Goal: Task Accomplishment & Management: Manage account settings

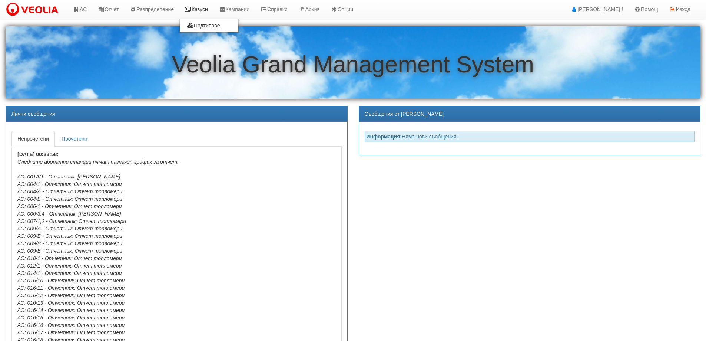
click at [205, 10] on link "Казуси" at bounding box center [196, 9] width 34 height 19
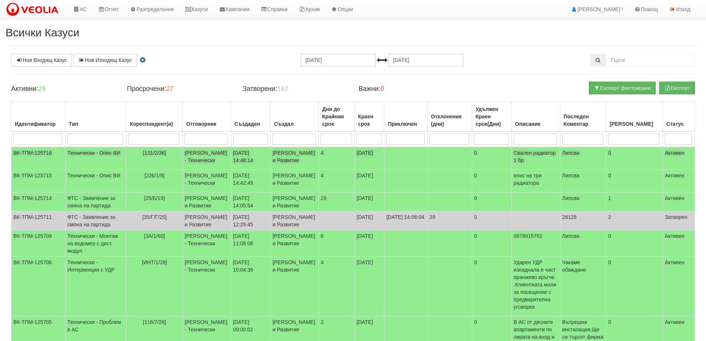
click at [143, 153] on span "[131/2/36]" at bounding box center [154, 153] width 23 height 6
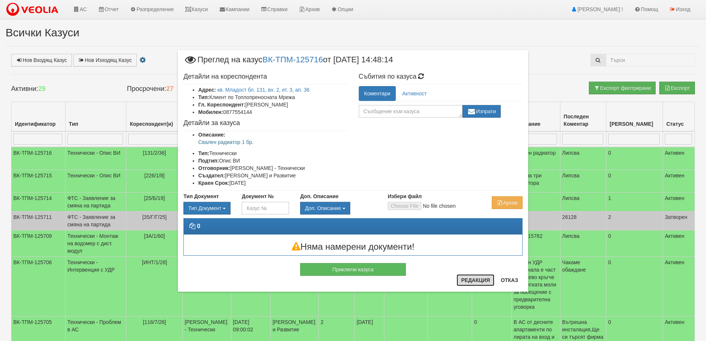
click at [472, 277] on button "Редакция" at bounding box center [476, 280] width 38 height 12
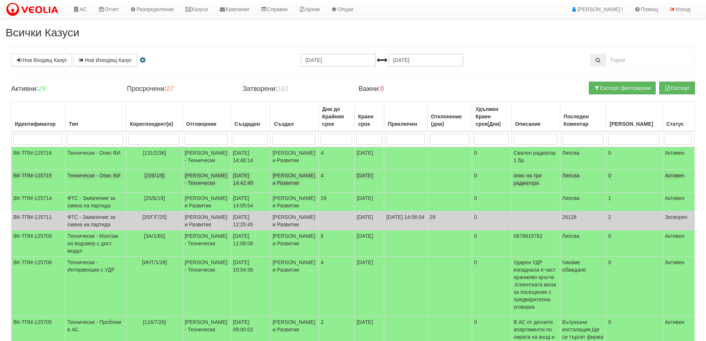
click at [145, 178] on span "[226/1/8]" at bounding box center [155, 175] width 20 height 6
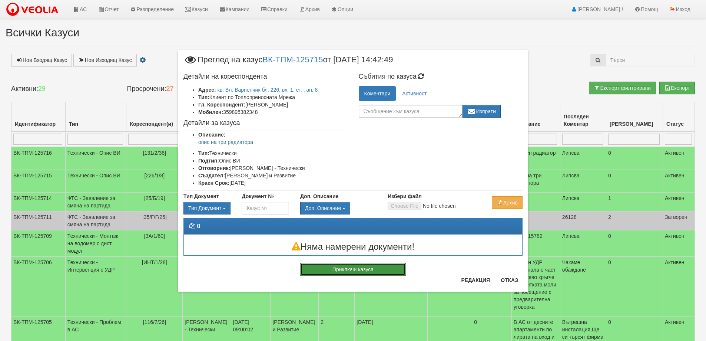
click at [347, 268] on button "Приключи казуса" at bounding box center [353, 269] width 106 height 13
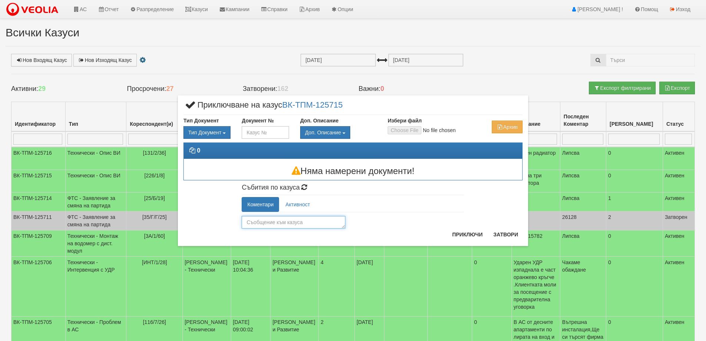
click at [270, 225] on textarea at bounding box center [294, 222] width 104 height 13
type textarea "В тази зграда не описваме радиатори"
click at [470, 237] on button "Приключи" at bounding box center [467, 234] width 39 height 12
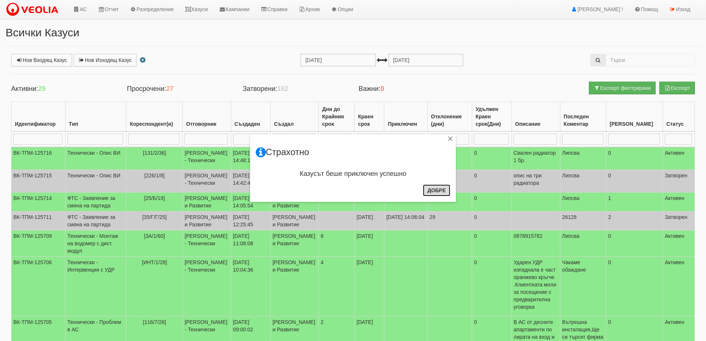
click at [445, 190] on button "Добре" at bounding box center [436, 190] width 27 height 12
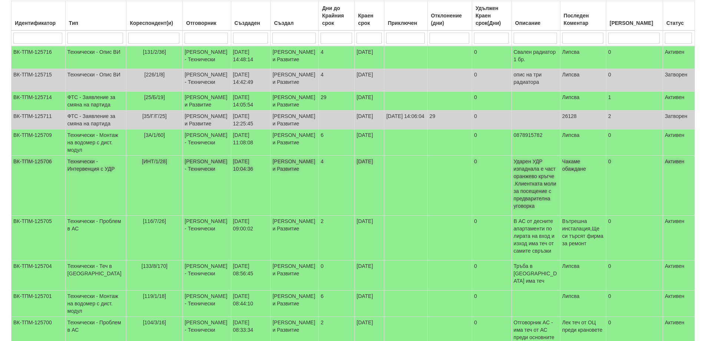
scroll to position [111, 0]
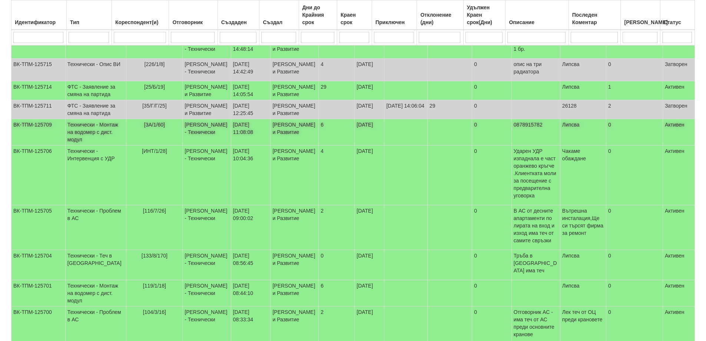
click at [144, 128] on span "[3А/1/60]" at bounding box center [154, 125] width 21 height 6
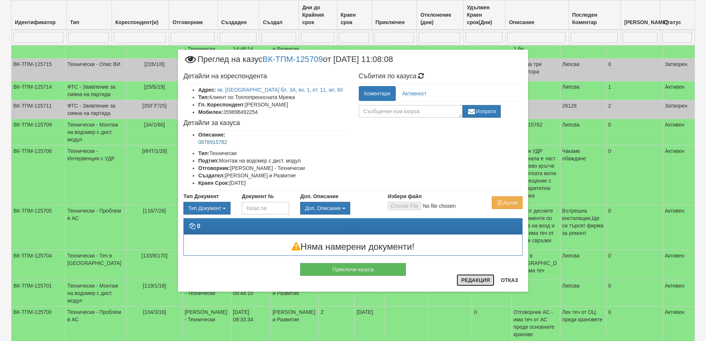
click at [467, 281] on button "Редакция" at bounding box center [476, 280] width 38 height 12
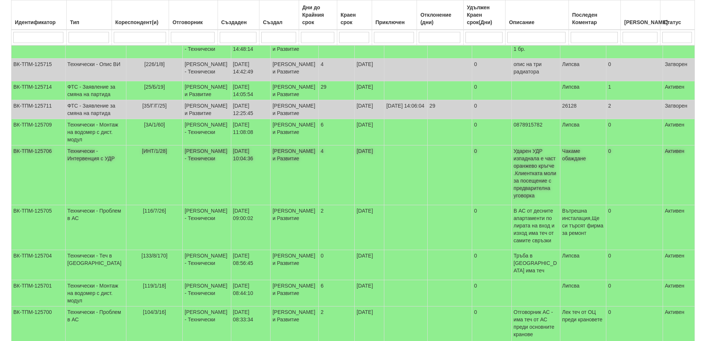
click at [142, 205] on td "[ИНТ/1/28]" at bounding box center [154, 175] width 56 height 60
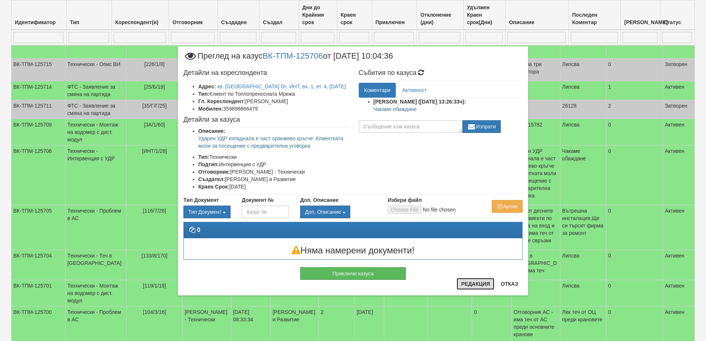
click at [476, 285] on button "Редакция" at bounding box center [476, 284] width 38 height 12
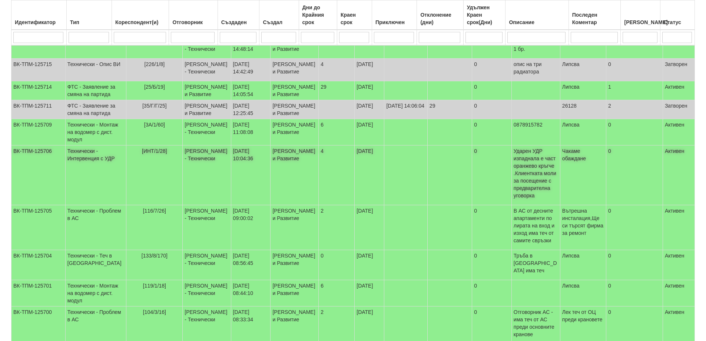
click at [142, 154] on span "[ИНТ/1/28]" at bounding box center [154, 151] width 25 height 6
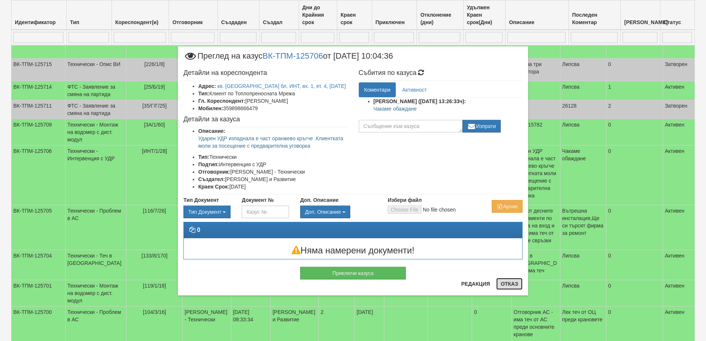
click at [508, 280] on button "Отказ" at bounding box center [509, 284] width 26 height 12
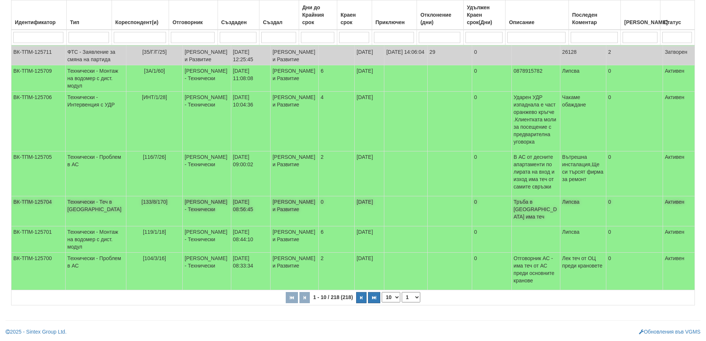
scroll to position [185, 0]
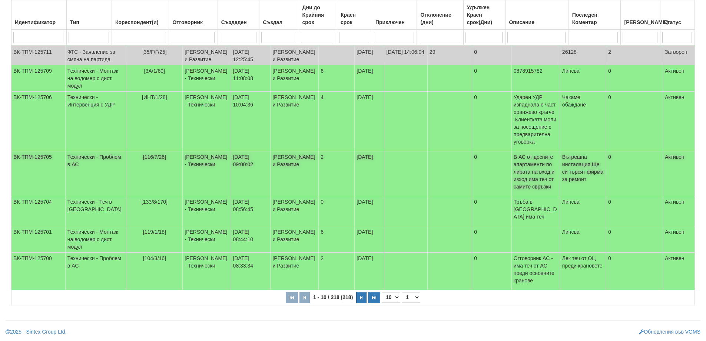
click at [143, 160] on span "[116/7/26]" at bounding box center [154, 157] width 23 height 6
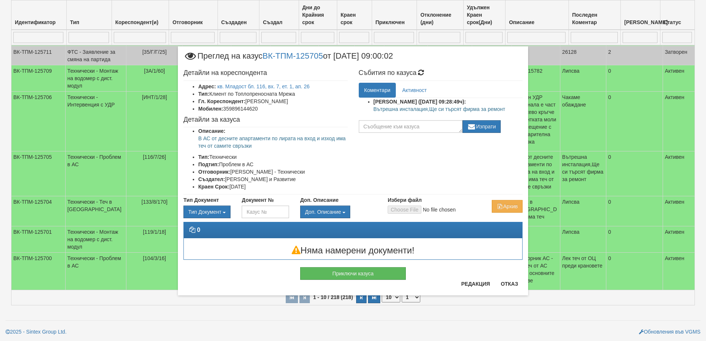
click at [396, 111] on p "Вътрешна инсталация,Ще си търсят фирма за ремонт" at bounding box center [448, 108] width 149 height 7
copy div "Вътрешна инсталация,Ще си търсят фирма за ремонт"
click at [359, 276] on button "Приключи казуса" at bounding box center [353, 273] width 106 height 13
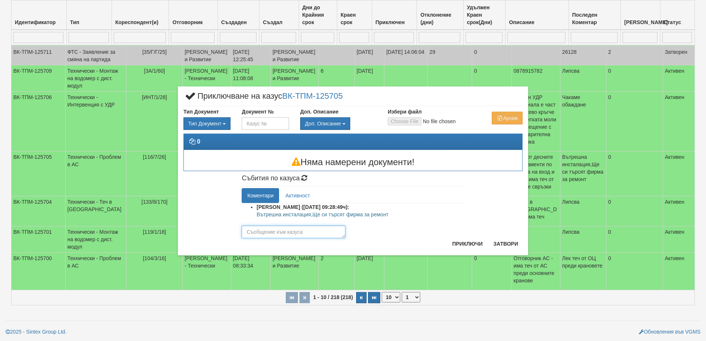
click at [277, 232] on textarea at bounding box center [294, 231] width 104 height 13
paste textarea "Вътрешна инсталация,Ще си търсят фирма за ремонт"
type textarea "Вътрешна инсталация,Ще си търсят фирма за ремонт"
click at [482, 247] on button "Приключи" at bounding box center [467, 244] width 39 height 12
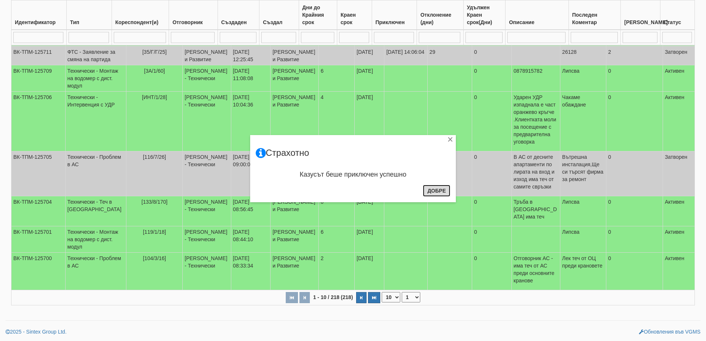
click at [435, 190] on button "Добре" at bounding box center [436, 191] width 27 height 12
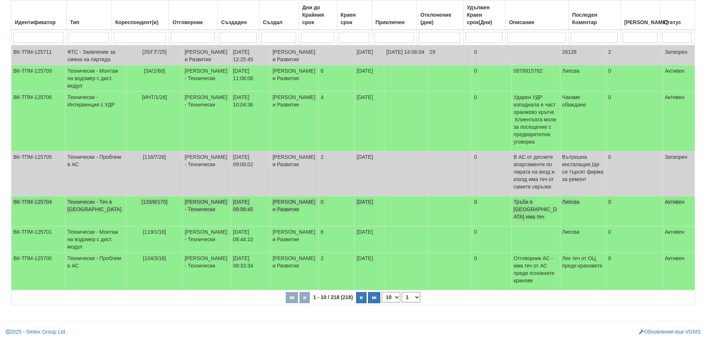
scroll to position [217, 0]
click at [142, 199] on span "[133/8/170]" at bounding box center [155, 202] width 26 height 6
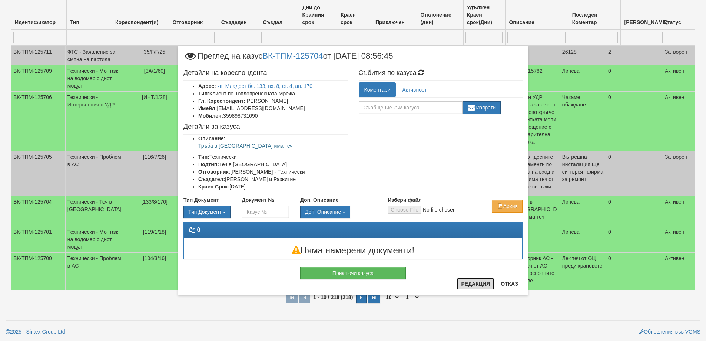
click at [476, 283] on button "Редакция" at bounding box center [476, 284] width 38 height 12
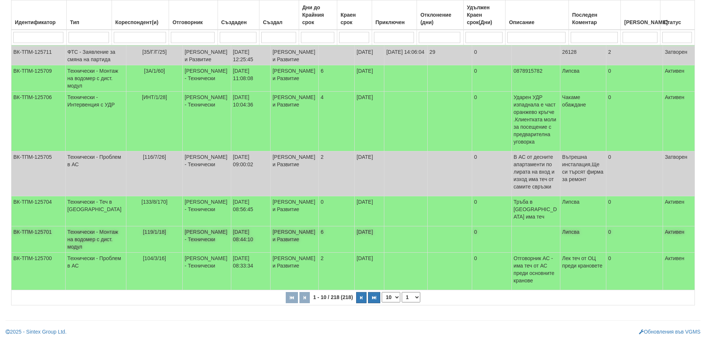
click at [145, 229] on span "[119/1/18]" at bounding box center [154, 232] width 23 height 6
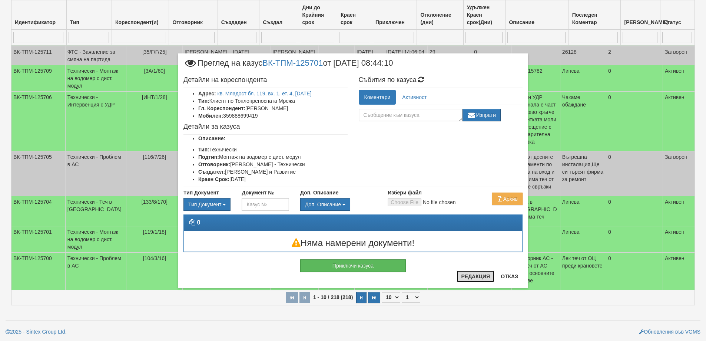
click at [467, 277] on button "Редакция" at bounding box center [476, 276] width 38 height 12
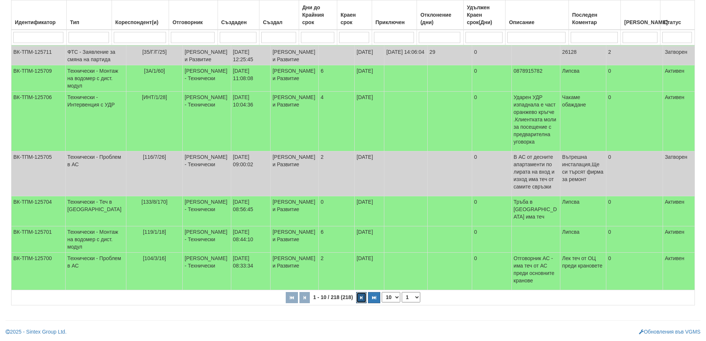
click at [361, 297] on icon "button" at bounding box center [361, 297] width 2 height 4
select select "2"
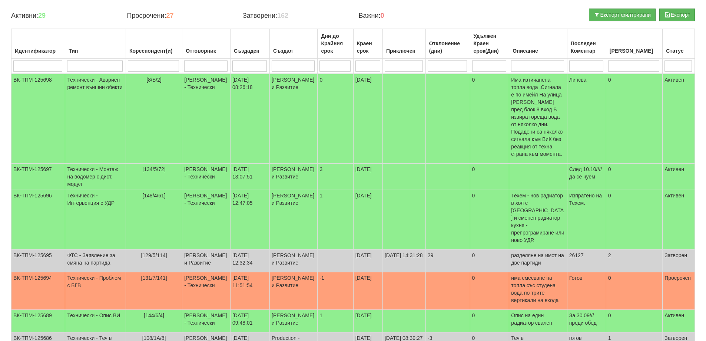
scroll to position [69, 0]
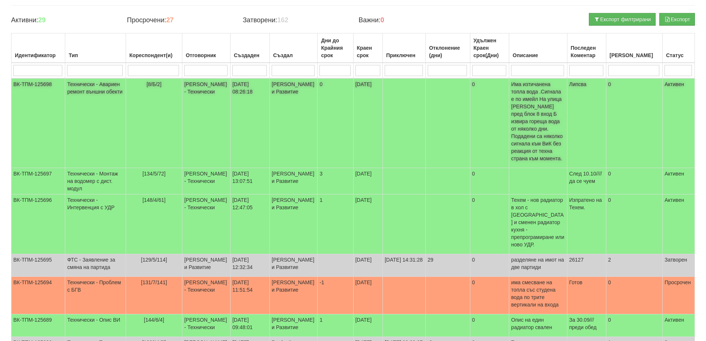
click at [146, 82] on span "[8/Б/2]" at bounding box center [153, 84] width 15 height 6
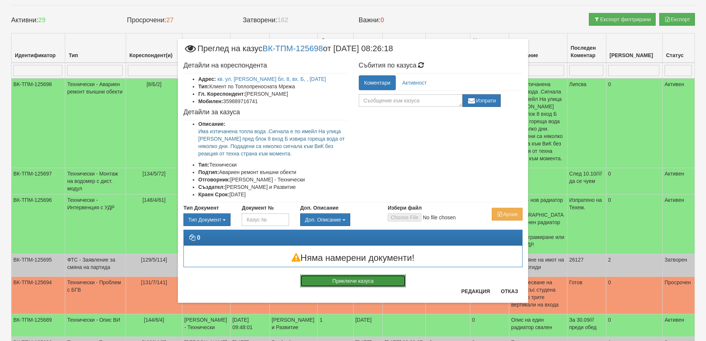
click at [348, 282] on button "Приключи казуса" at bounding box center [353, 280] width 106 height 13
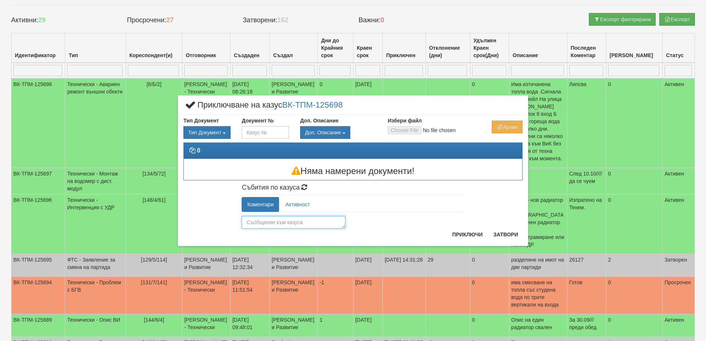
click at [272, 225] on textarea at bounding box center [294, 222] width 104 height 13
type textarea "Ще започнем ремонтни дейности на 29.09.2025"
click at [465, 232] on button "Приключи" at bounding box center [467, 234] width 39 height 12
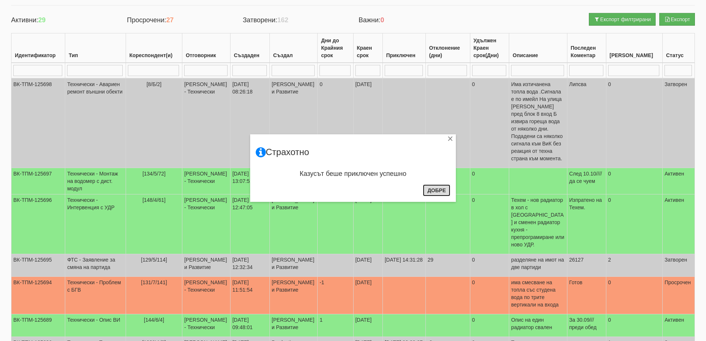
click at [433, 191] on button "Добре" at bounding box center [436, 190] width 27 height 12
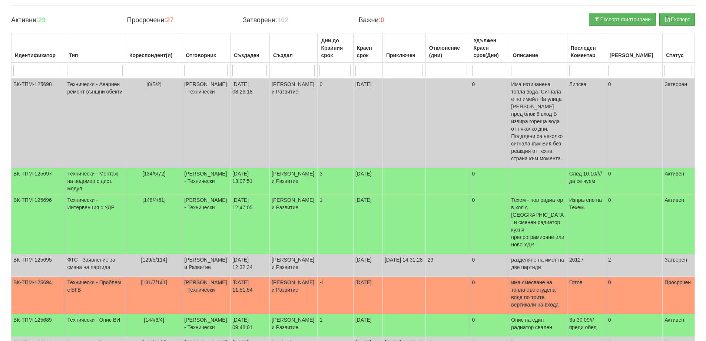
click at [144, 279] on span "[131/7/141]" at bounding box center [154, 282] width 26 height 6
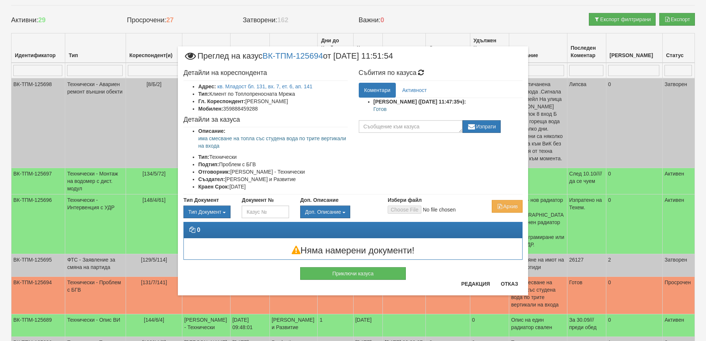
click at [378, 110] on p "Готов" at bounding box center [448, 108] width 149 height 7
copy p "Готов"
click at [369, 274] on button "Приключи казуса" at bounding box center [353, 273] width 106 height 13
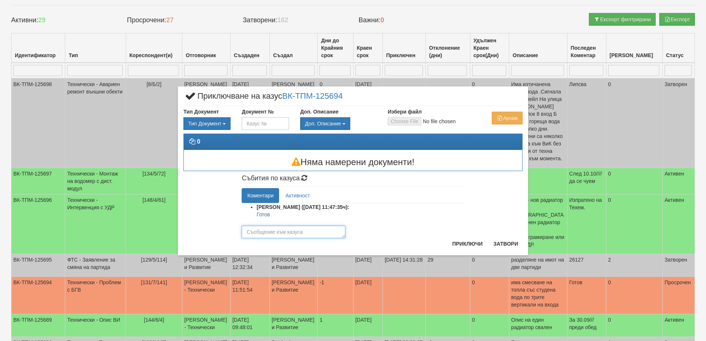
click at [283, 233] on textarea at bounding box center [294, 231] width 104 height 13
paste textarea "Готов"
type textarea "Готов"
click at [460, 244] on button "Приключи" at bounding box center [467, 244] width 39 height 12
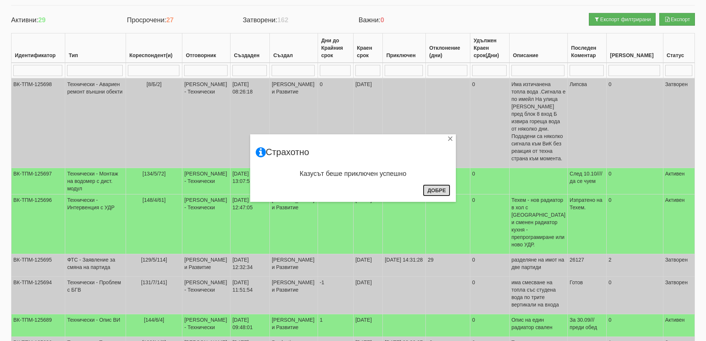
click at [442, 186] on button "Добре" at bounding box center [436, 190] width 27 height 12
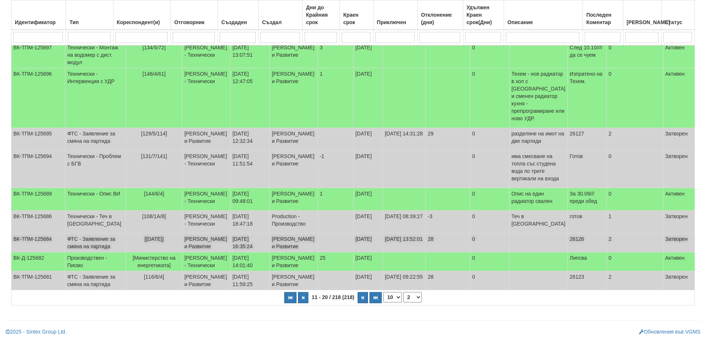
scroll to position [217, 0]
click at [357, 293] on th "11 - 20 / 218 (218) 10 20 30 40 1 2 3 4 5 6 7 10 15 20 22" at bounding box center [353, 297] width 684 height 15
click at [362, 296] on icon "button" at bounding box center [363, 297] width 2 height 4
select select "3"
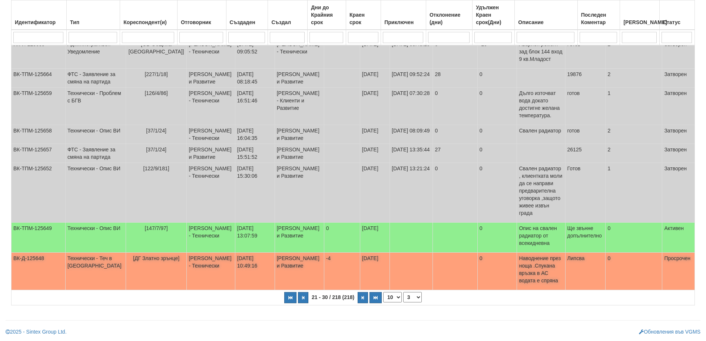
click at [159, 260] on span "[ДГ Златно зрънце]" at bounding box center [156, 258] width 46 height 6
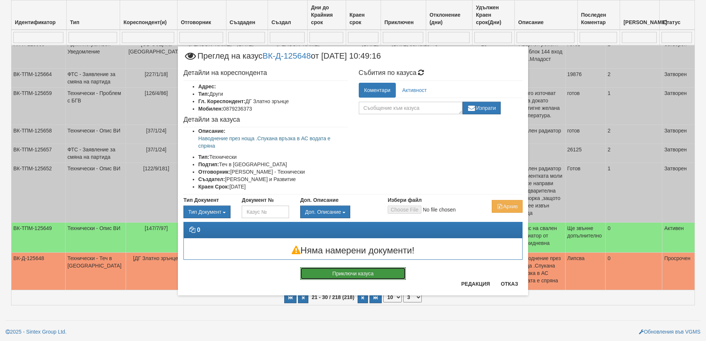
click at [388, 274] on button "Приключи казуса" at bounding box center [353, 273] width 106 height 13
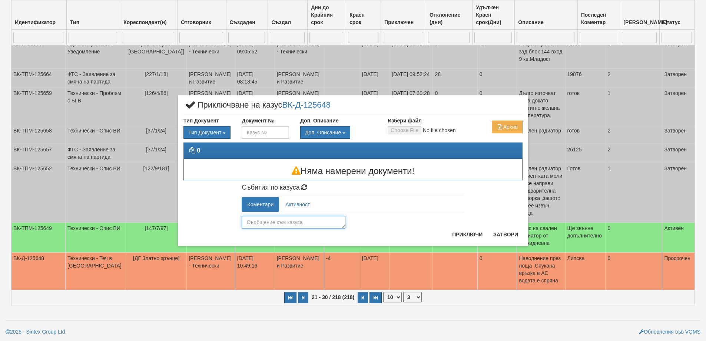
click at [259, 221] on textarea at bounding box center [294, 222] width 104 height 13
type textarea "Теча не е в АС"
click at [462, 231] on button "Приключи" at bounding box center [467, 234] width 39 height 12
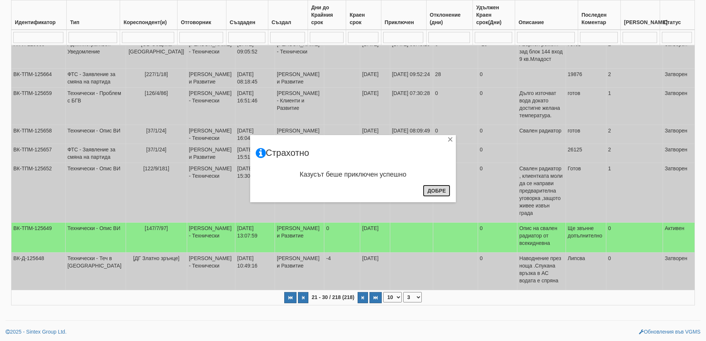
click at [435, 194] on button "Добре" at bounding box center [436, 191] width 27 height 12
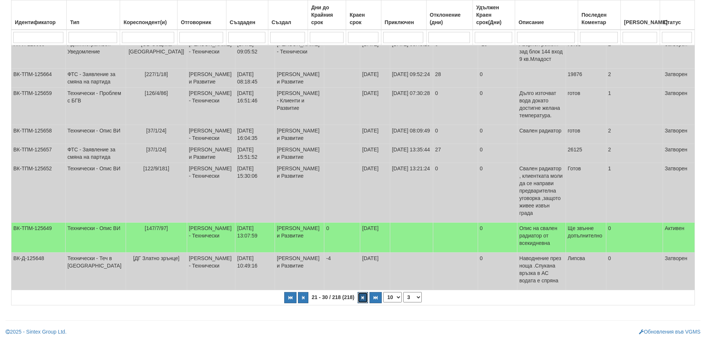
click at [365, 297] on button "button" at bounding box center [363, 297] width 10 height 11
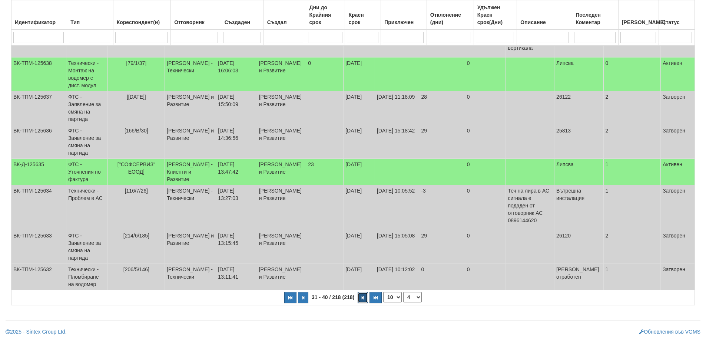
click at [363, 297] on icon "button" at bounding box center [363, 297] width 2 height 4
select select "5"
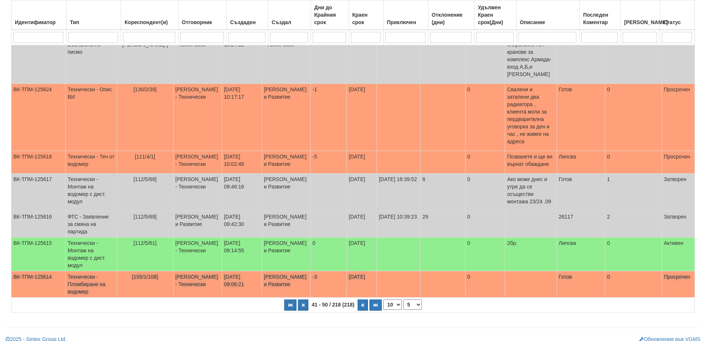
click at [143, 274] on span "[155/1/108]" at bounding box center [145, 277] width 26 height 6
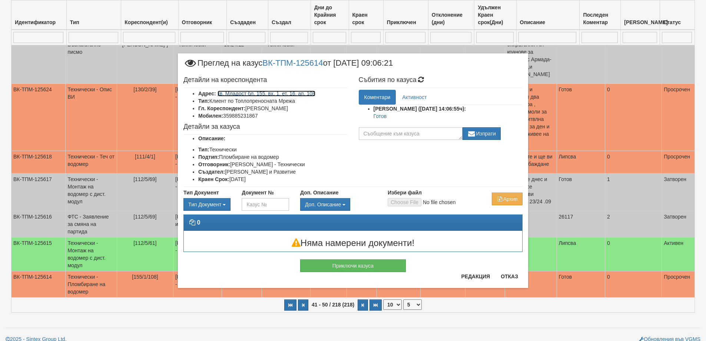
click at [265, 96] on link "кв. Младост бл. 155, вх. 1, ет. 16, ап. 108" at bounding box center [267, 93] width 98 height 6
click at [378, 114] on p "Готов" at bounding box center [448, 115] width 149 height 7
copy p "Готов"
click at [362, 264] on button "Приключи казуса" at bounding box center [353, 265] width 106 height 13
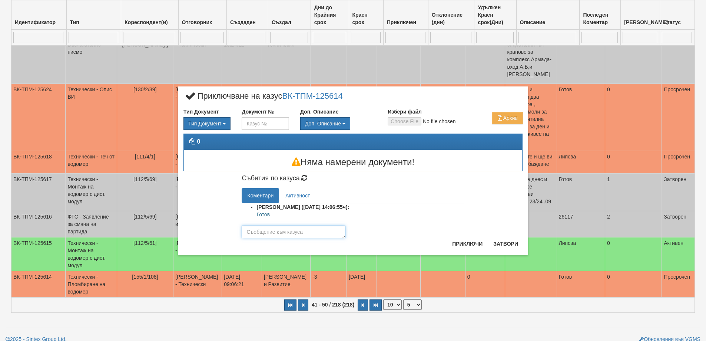
click at [309, 232] on textarea at bounding box center [294, 231] width 104 height 13
paste textarea "Готов"
type textarea "Готов"
click at [468, 244] on button "Приключи" at bounding box center [467, 244] width 39 height 12
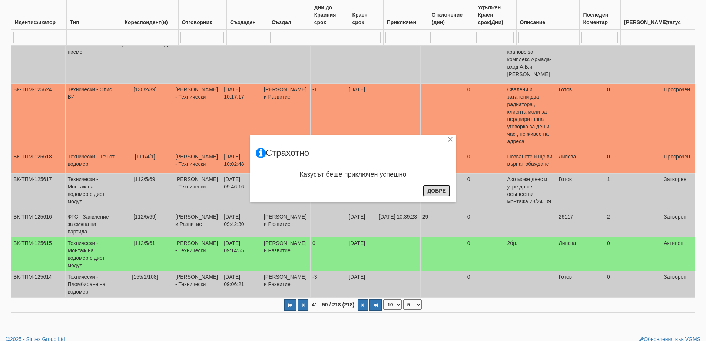
click at [437, 196] on button "Добре" at bounding box center [436, 191] width 27 height 12
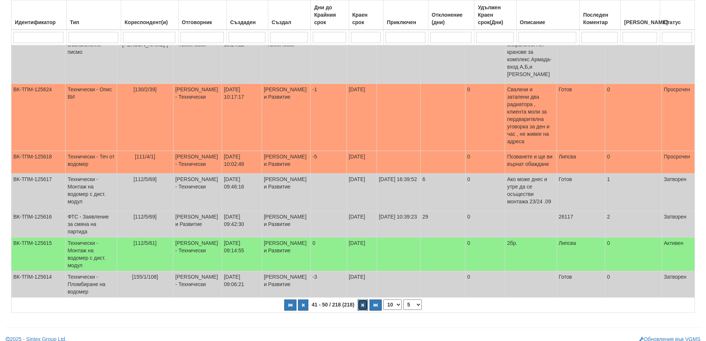
click at [362, 299] on button "button" at bounding box center [363, 304] width 10 height 11
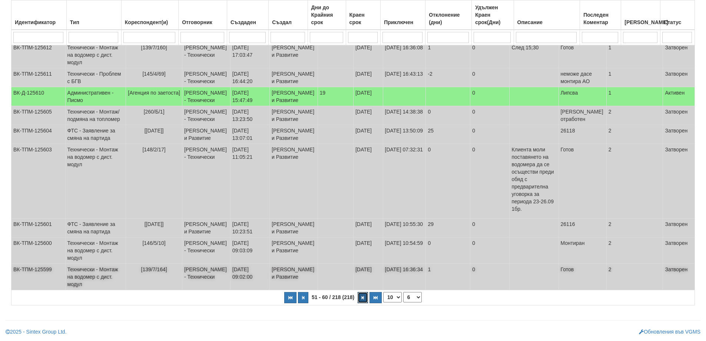
scroll to position [213, 0]
drag, startPoint x: 362, startPoint y: 299, endPoint x: 355, endPoint y: 299, distance: 7.0
click at [363, 299] on icon "button" at bounding box center [363, 297] width 2 height 4
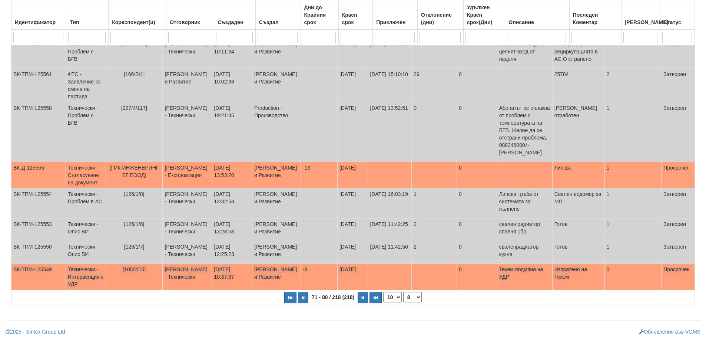
click at [177, 264] on td "Петър Добрев - Технически" at bounding box center [187, 277] width 49 height 26
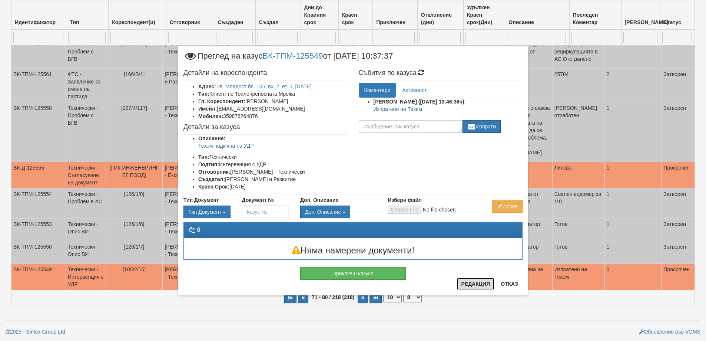
click at [470, 284] on button "Редакция" at bounding box center [476, 284] width 38 height 12
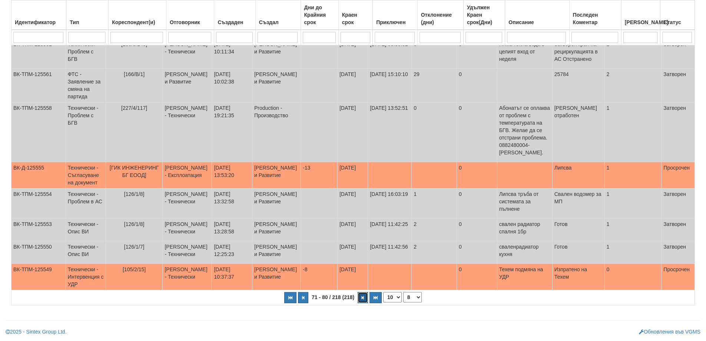
click at [364, 301] on button "button" at bounding box center [363, 297] width 10 height 11
select select "9"
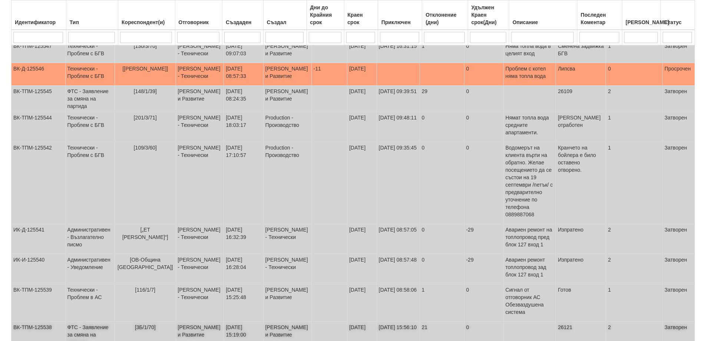
scroll to position [17, 0]
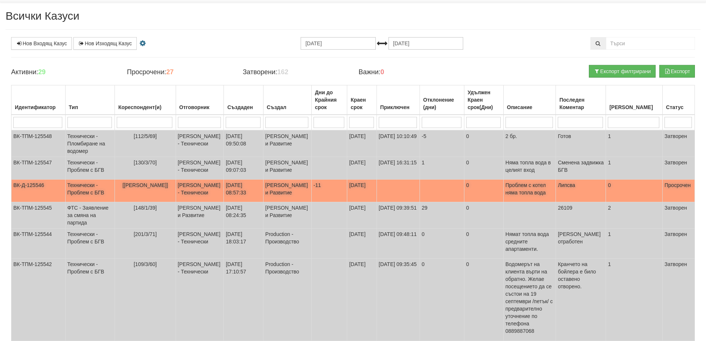
click at [146, 188] on span "[Френски Лицей]" at bounding box center [145, 185] width 46 height 6
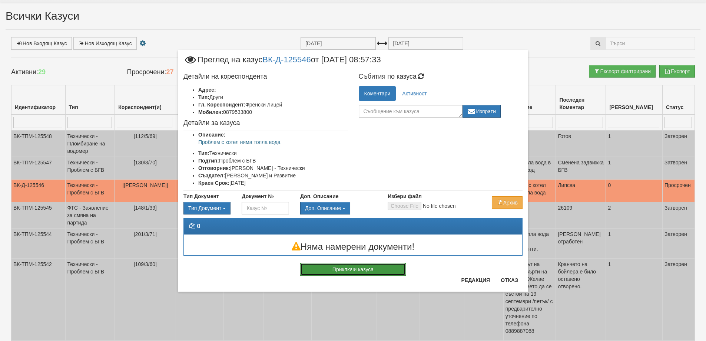
click at [349, 268] on button "Приключи казуса" at bounding box center [353, 269] width 106 height 13
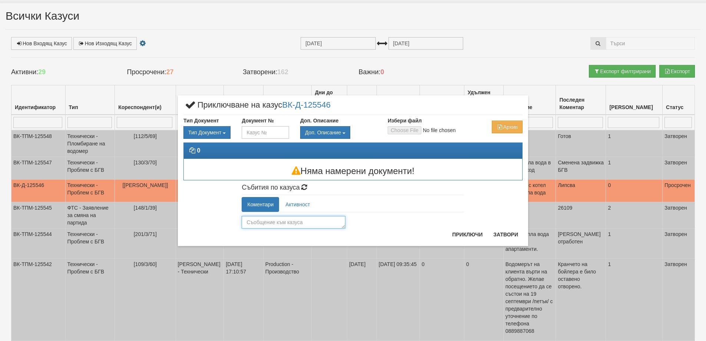
click at [279, 222] on textarea at bounding box center [294, 222] width 104 height 13
type textarea "Подменен котел с нов"
click at [456, 237] on button "Приключи" at bounding box center [467, 234] width 39 height 12
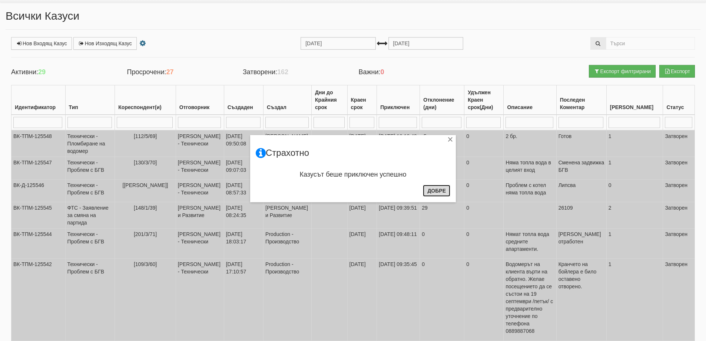
click at [429, 191] on button "Добре" at bounding box center [436, 191] width 27 height 12
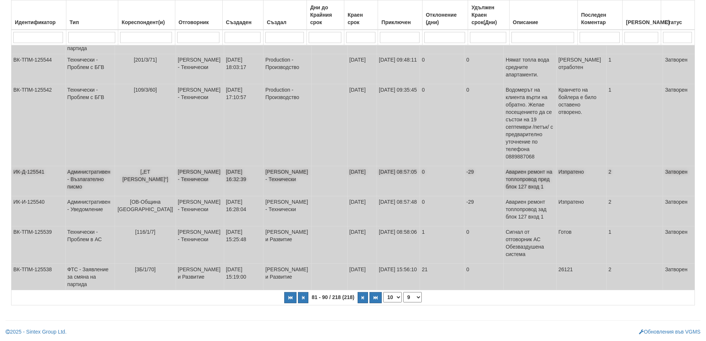
scroll to position [195, 0]
click at [361, 297] on button "button" at bounding box center [363, 297] width 10 height 11
select select "10"
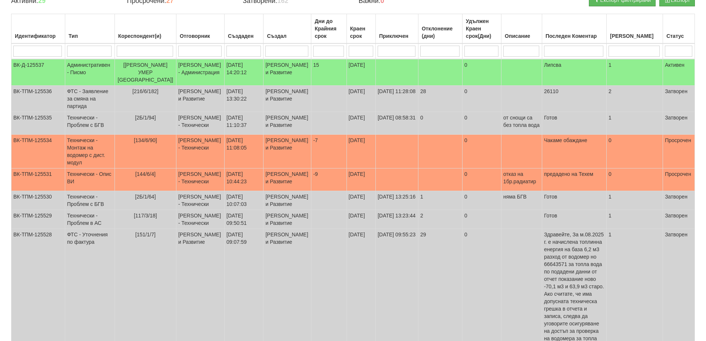
scroll to position [83, 0]
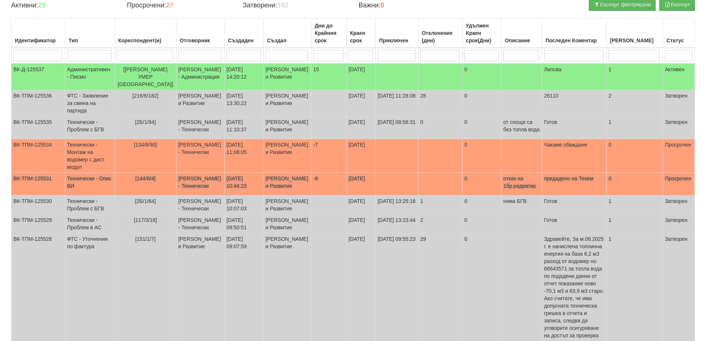
click at [149, 181] on span "[144/6/4]" at bounding box center [145, 178] width 20 height 6
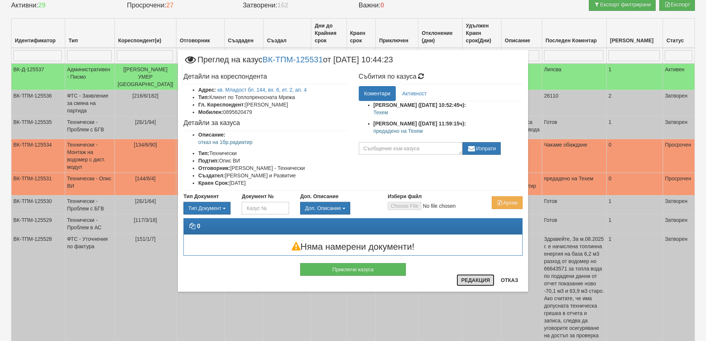
click at [473, 279] on button "Редакция" at bounding box center [476, 280] width 38 height 12
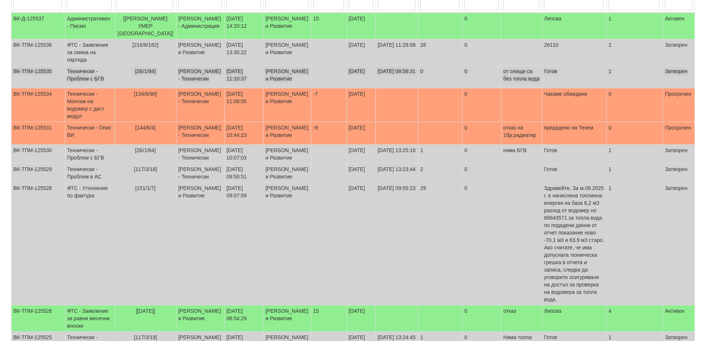
scroll to position [148, 0]
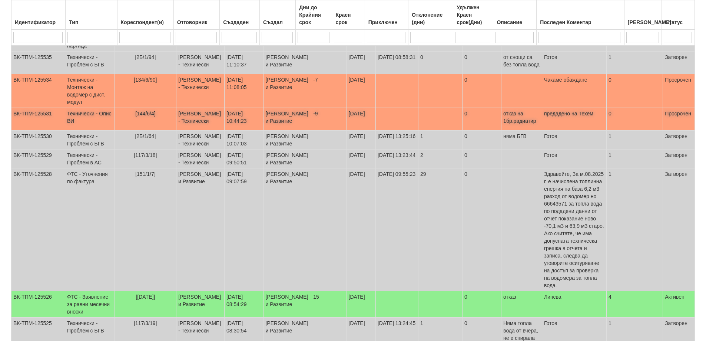
click at [140, 116] on span "[144/6/4]" at bounding box center [145, 113] width 20 height 6
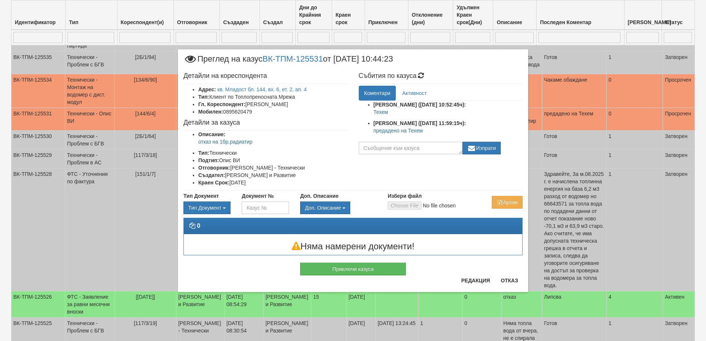
click at [277, 93] on li "Тип: Клиент по Топлопреносната Мрежа" at bounding box center [272, 96] width 149 height 7
click at [276, 90] on link "кв. Младост бл. 144, вх. 6, ет. 2, ап. 4" at bounding box center [262, 89] width 89 height 6
click at [482, 281] on button "Редакция" at bounding box center [476, 280] width 38 height 12
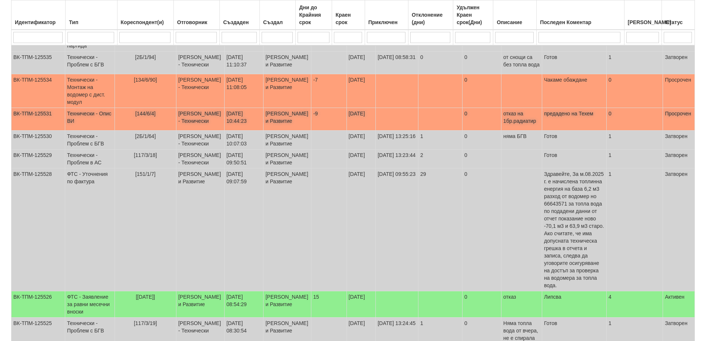
click at [141, 116] on span "[144/6/4]" at bounding box center [145, 113] width 20 height 6
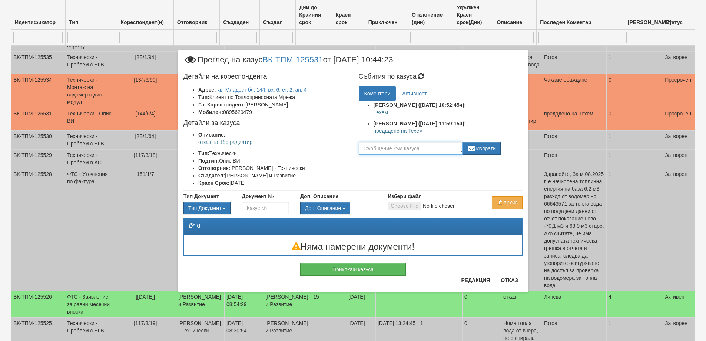
click at [370, 149] on textarea at bounding box center [411, 148] width 104 height 13
type textarea "Към нас са няма нъжда да чакаме Техем"
click at [488, 146] on button "Изпрати" at bounding box center [482, 148] width 39 height 13
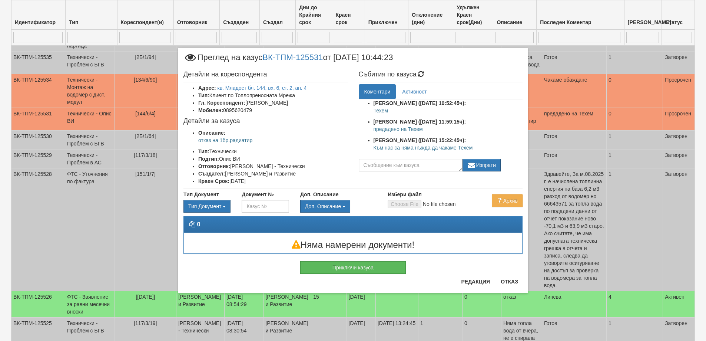
click at [396, 148] on p "Към нас са няма нъжда да чакаме Техем" at bounding box center [448, 147] width 149 height 7
copy div "Към нас са няма нъжда да чакаме Техем"
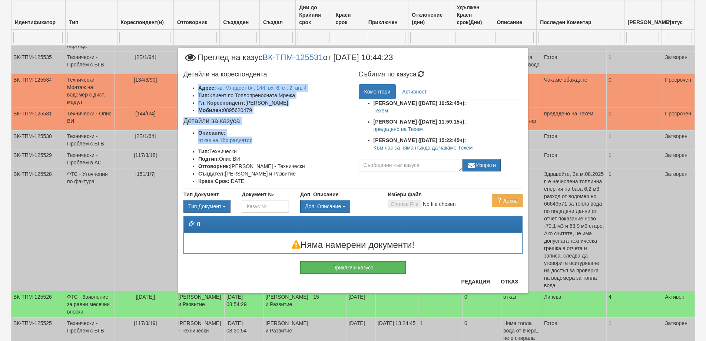
drag, startPoint x: 196, startPoint y: 85, endPoint x: 254, endPoint y: 141, distance: 80.5
click at [254, 141] on div "Детайли на кореспондента Адрес: кв. Младост бл. 144, вх. 6, ет. 2, ап. 4 Тип: К…" at bounding box center [265, 127] width 175 height 121
copy div "Адрес: кв. Младост бл. 144, вх. 6, ет. 2, ап. 4 Тип: Клиент по Топлопреносната …"
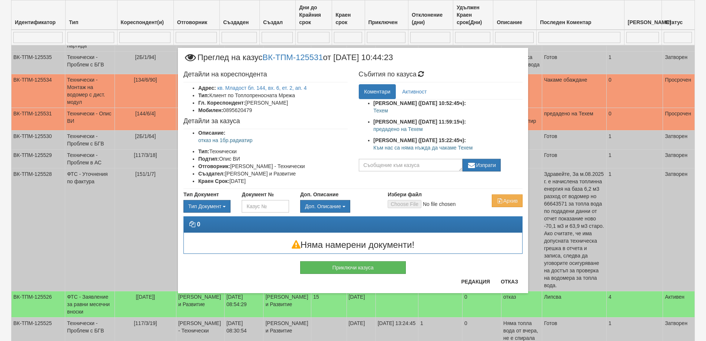
click at [426, 147] on p "Към нас са няма нъжда да чакаме Техем" at bounding box center [448, 147] width 149 height 7
click at [416, 149] on p "Към нас са няма нъжда да чакаме Техем" at bounding box center [448, 147] width 149 height 7
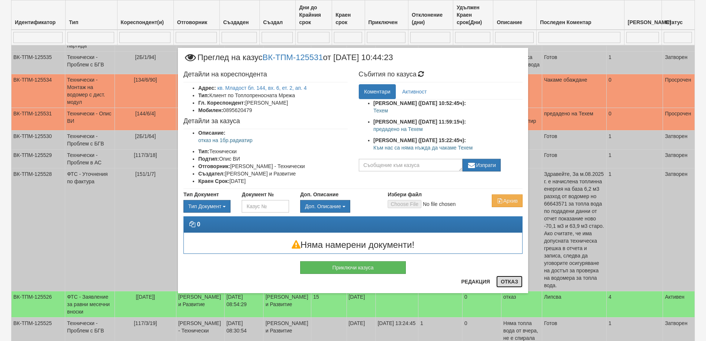
click at [505, 277] on button "Отказ" at bounding box center [509, 281] width 26 height 12
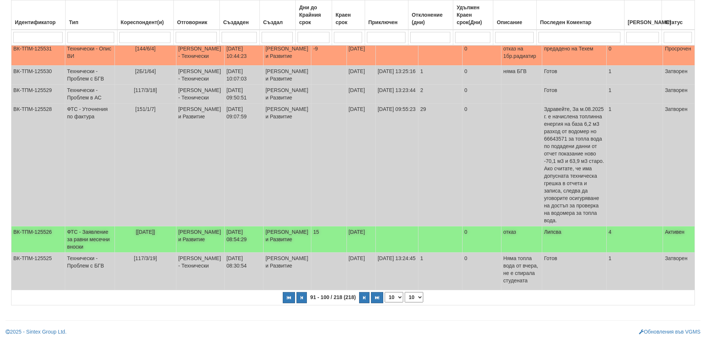
scroll to position [250, 0]
click at [364, 301] on button "button" at bounding box center [364, 297] width 10 height 11
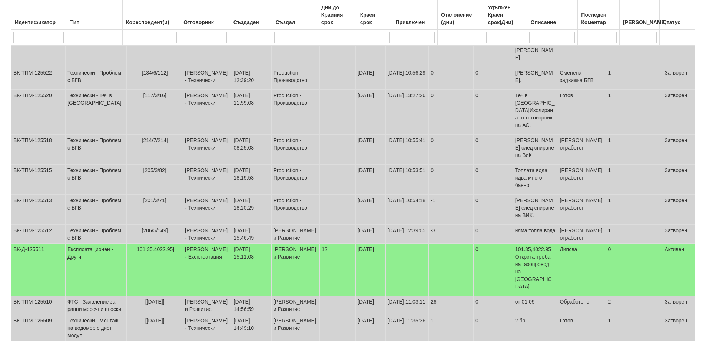
scroll to position [120, 0]
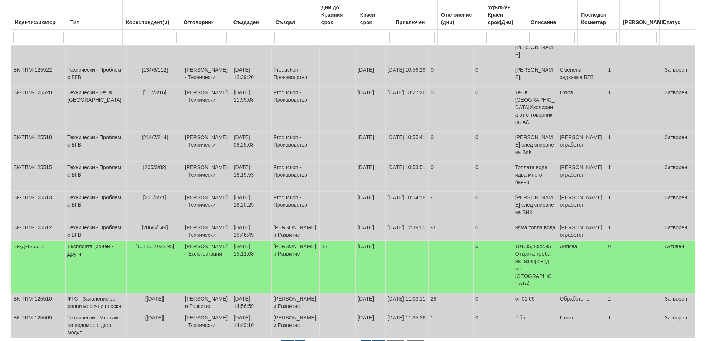
click at [367, 340] on button "button" at bounding box center [366, 345] width 10 height 11
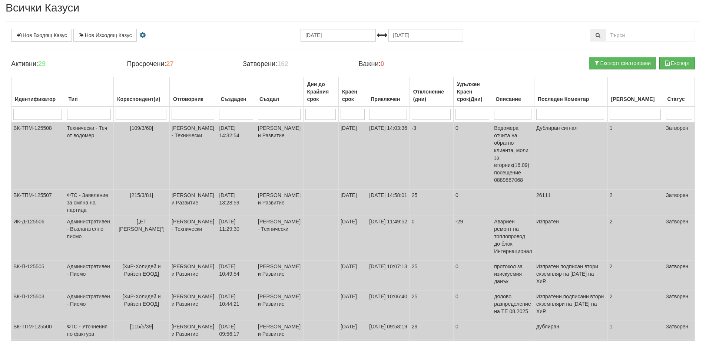
scroll to position [0, 0]
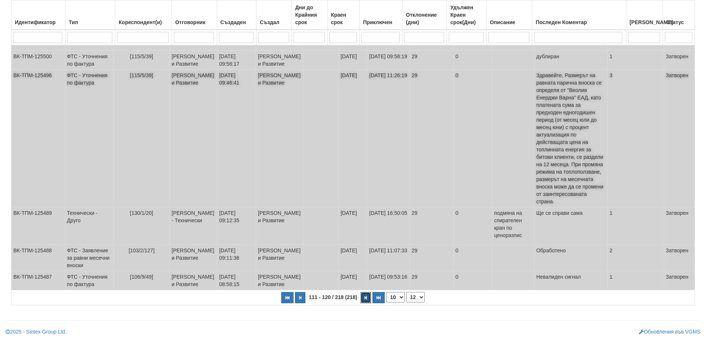
click at [367, 299] on button "button" at bounding box center [366, 297] width 10 height 11
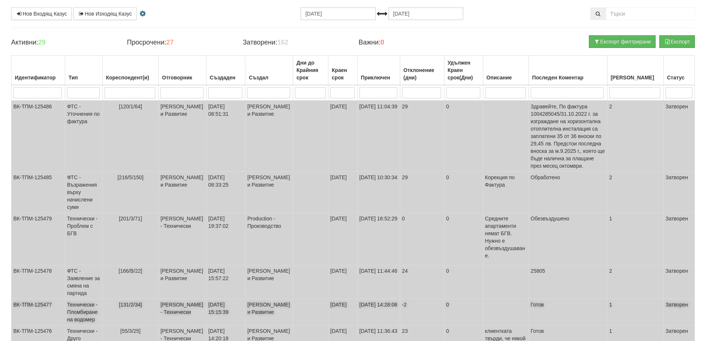
scroll to position [269, 0]
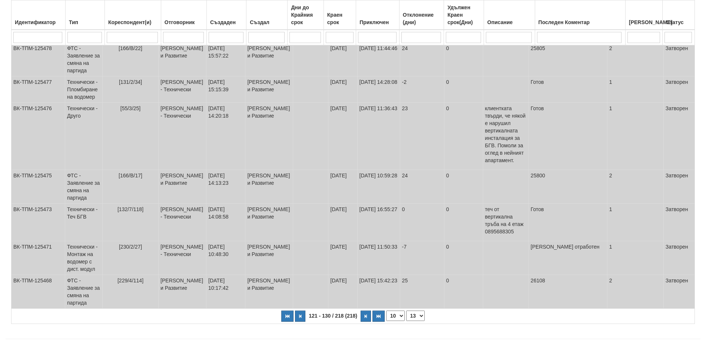
click at [358, 313] on span "121 - 130 / 218 (218)" at bounding box center [333, 316] width 52 height 6
click at [361, 310] on button "button" at bounding box center [366, 315] width 10 height 11
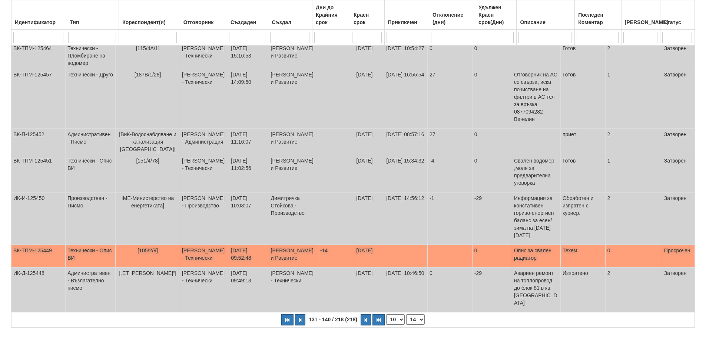
click at [148, 247] on span "[105/2/9]" at bounding box center [148, 250] width 20 height 6
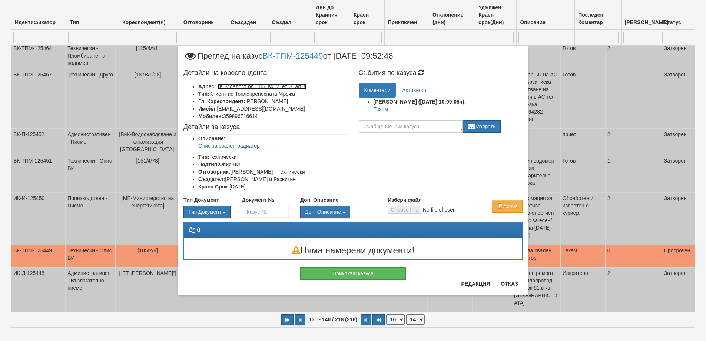
click at [268, 86] on link "кв. Младост бл. 105, вх. 2, ет. 3, ап. 9" at bounding box center [262, 86] width 89 height 6
click at [235, 148] on p "Опис за свален радиатор" at bounding box center [272, 145] width 149 height 7
click at [505, 280] on button "Отказ" at bounding box center [509, 284] width 26 height 12
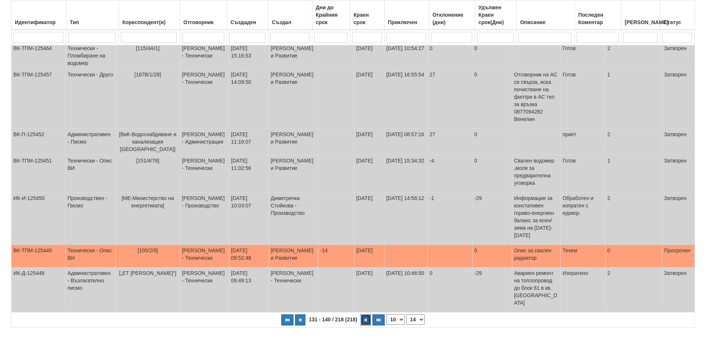
click at [361, 314] on button "button" at bounding box center [366, 319] width 10 height 11
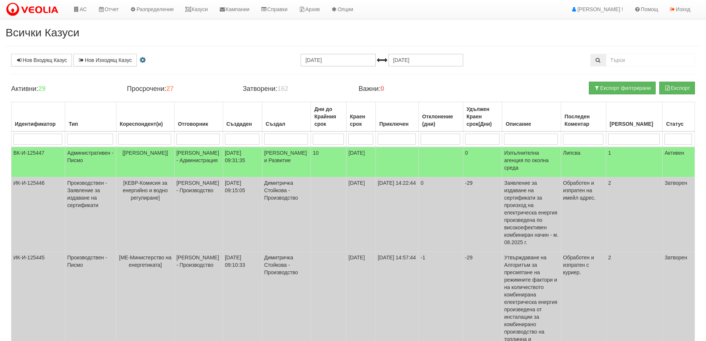
scroll to position [185, 0]
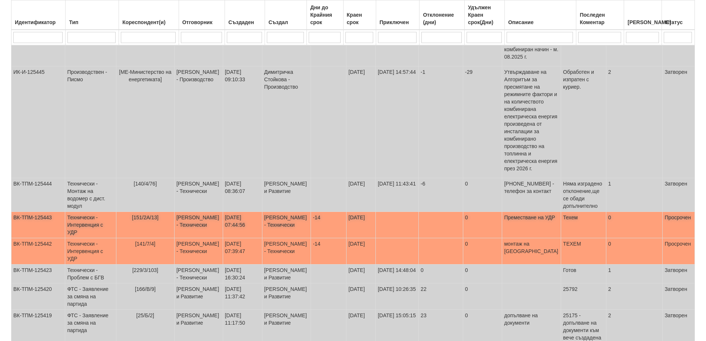
click at [146, 214] on span "[151/2А/13]" at bounding box center [145, 217] width 27 height 6
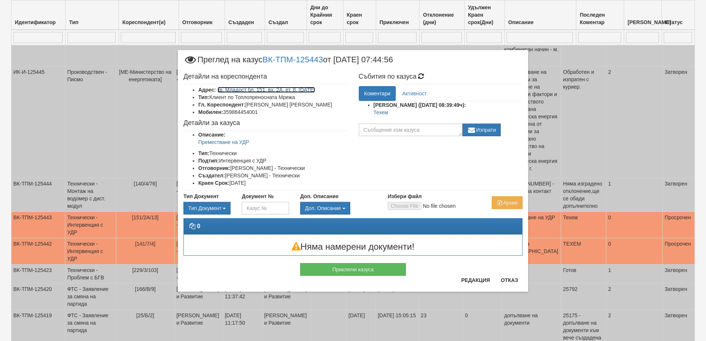
click at [275, 90] on link "кв. Младост бл. 151, вх. 2А, ет. 8, ап. 13" at bounding box center [266, 90] width 97 height 6
click at [509, 277] on button "Отказ" at bounding box center [509, 280] width 26 height 12
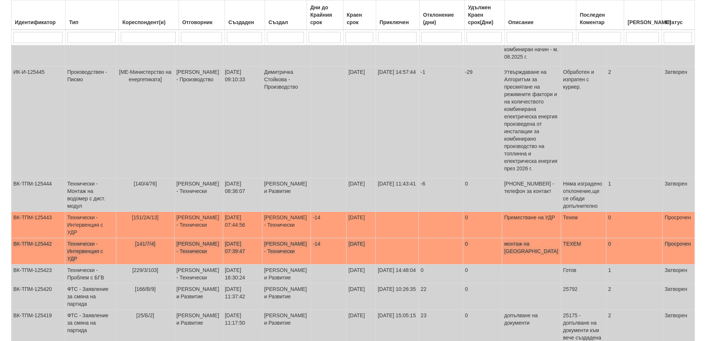
click at [151, 241] on span "[141/7/4]" at bounding box center [145, 244] width 20 height 6
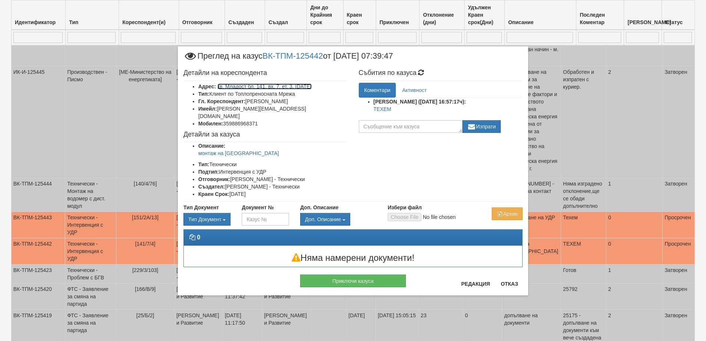
click at [279, 87] on link "кв. Младост бл. 141, вх. 7, ет. 3, ап. 4" at bounding box center [265, 86] width 94 height 6
click at [516, 286] on button "Отказ" at bounding box center [509, 284] width 26 height 12
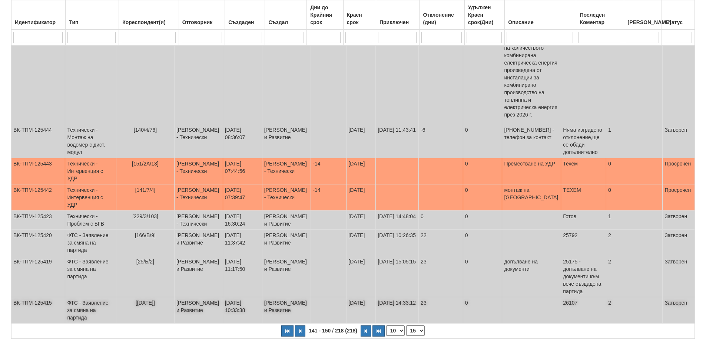
scroll to position [247, 0]
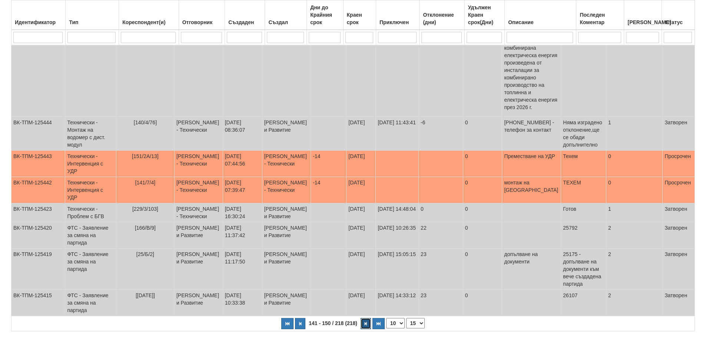
click at [365, 321] on icon "button" at bounding box center [366, 323] width 2 height 4
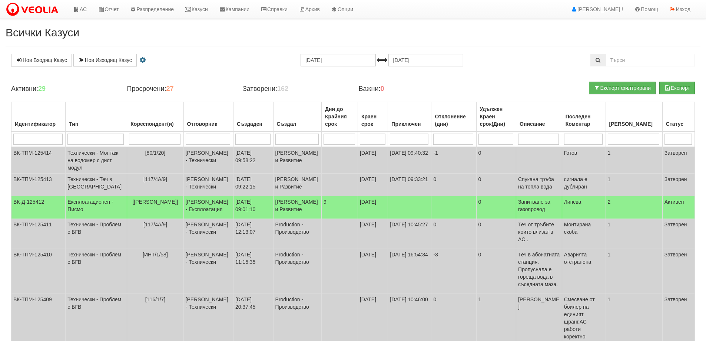
scroll to position [143, 0]
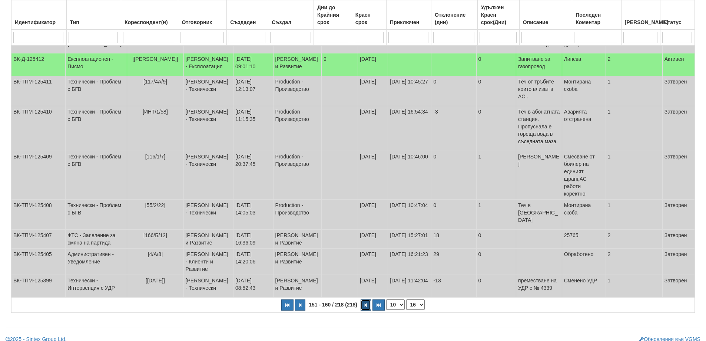
click at [365, 303] on icon "button" at bounding box center [366, 305] width 2 height 4
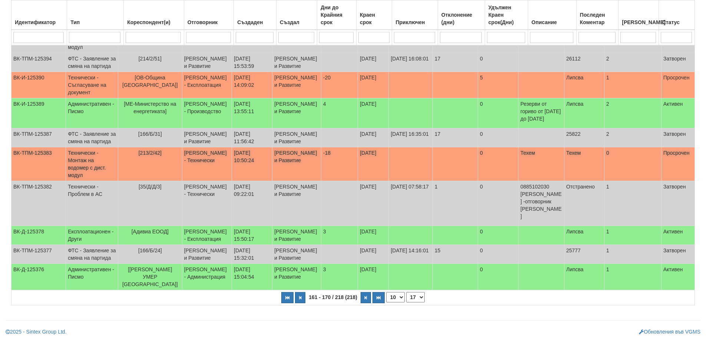
click at [160, 156] on span "[213/2/42]" at bounding box center [150, 153] width 23 height 6
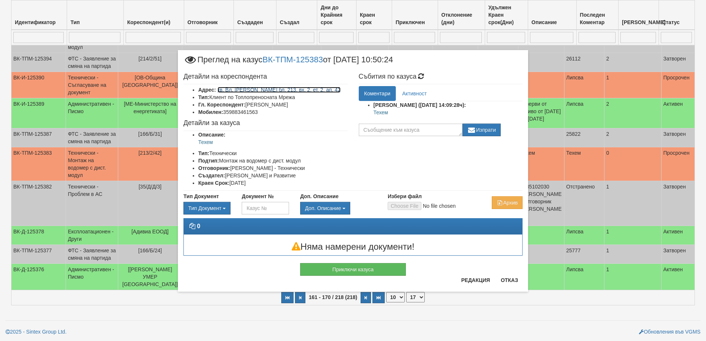
click at [297, 89] on link "кв. Вл. Варненчик бл. 213, вх. 2, ет. 2, ап. 42" at bounding box center [279, 90] width 123 height 6
click at [506, 280] on button "Отказ" at bounding box center [509, 280] width 26 height 12
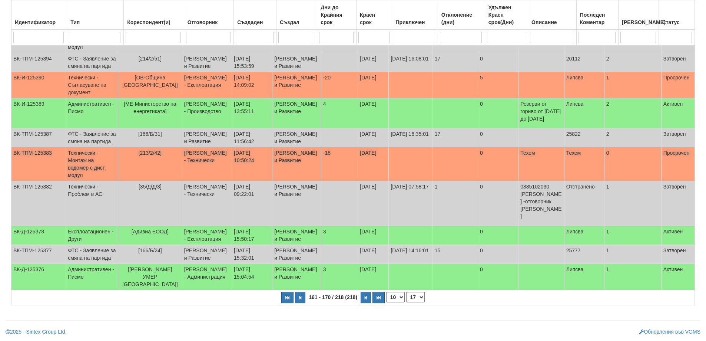
scroll to position [187, 0]
click at [366, 300] on button "button" at bounding box center [366, 297] width 10 height 11
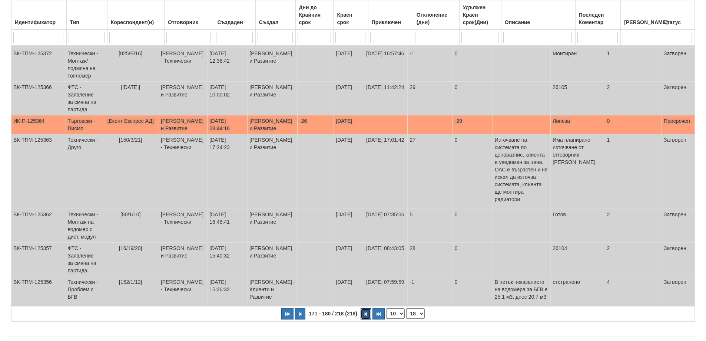
scroll to position [213, 0]
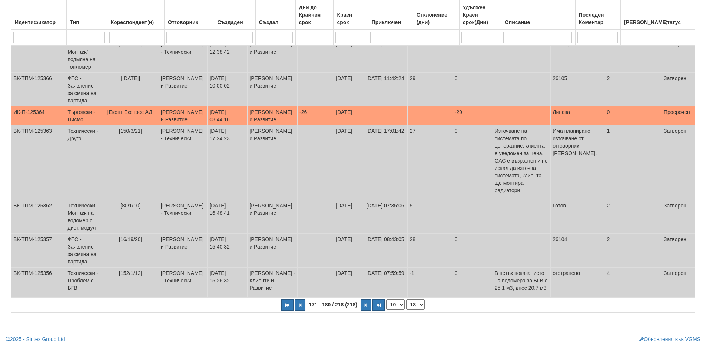
click at [358, 301] on span "171 - 180 / 218 (218)" at bounding box center [333, 304] width 52 height 6
click at [363, 299] on button "button" at bounding box center [366, 304] width 10 height 11
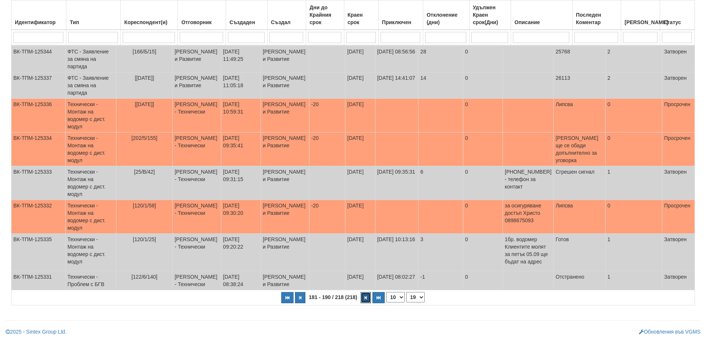
click at [361, 299] on button "button" at bounding box center [366, 297] width 10 height 11
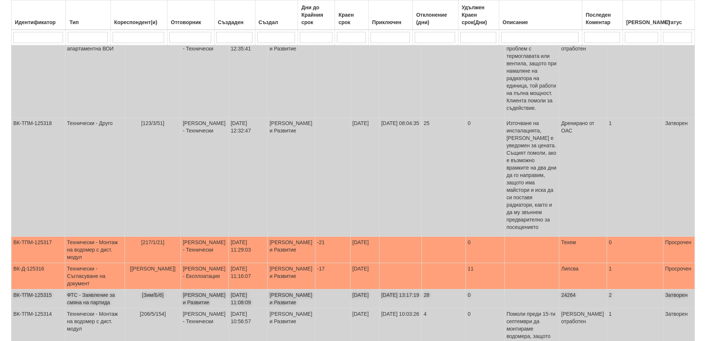
scroll to position [247, 0]
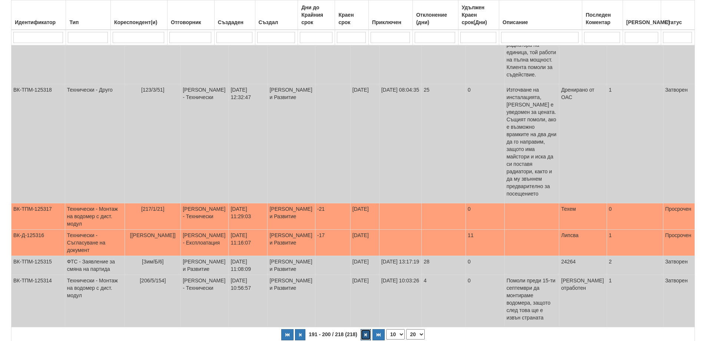
click at [361, 329] on button "button" at bounding box center [366, 334] width 10 height 11
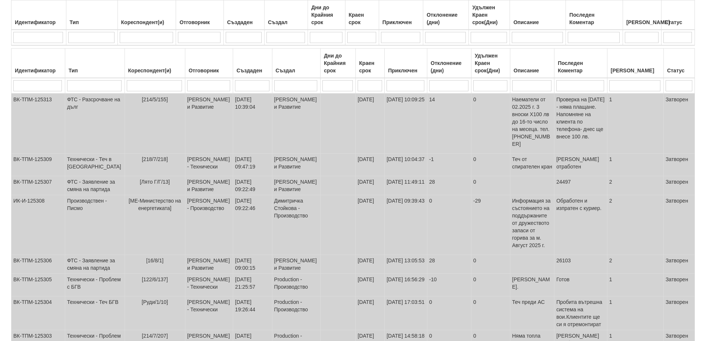
scroll to position [50, 0]
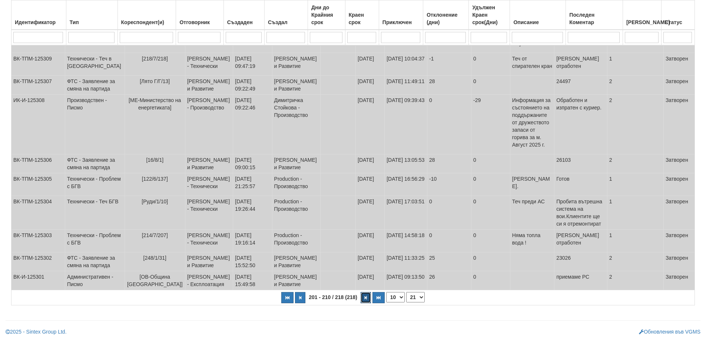
click at [366, 296] on icon "button" at bounding box center [366, 297] width 2 height 4
select select "22"
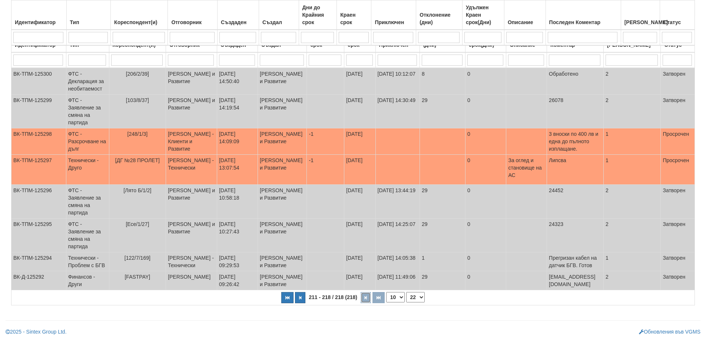
scroll to position [127, 0]
click at [366, 296] on icon "button" at bounding box center [366, 297] width 2 height 4
click at [363, 298] on button "button" at bounding box center [366, 297] width 10 height 11
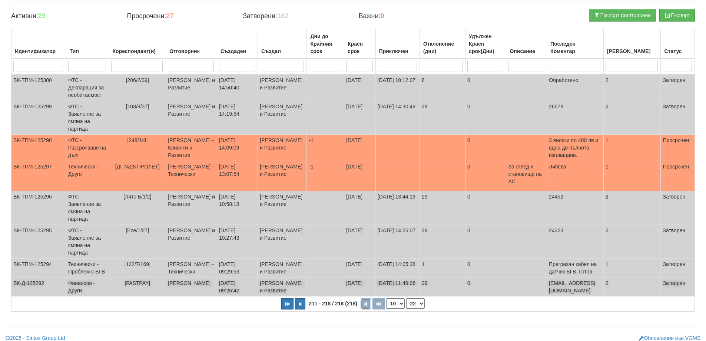
scroll to position [0, 0]
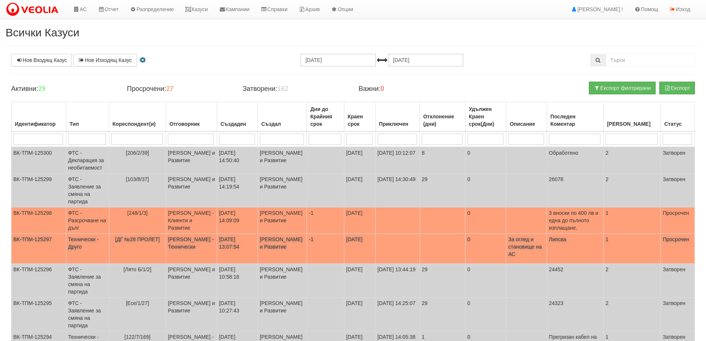
click at [133, 242] on span "[ДГ №28 ПРОЛЕТ]" at bounding box center [137, 239] width 44 height 6
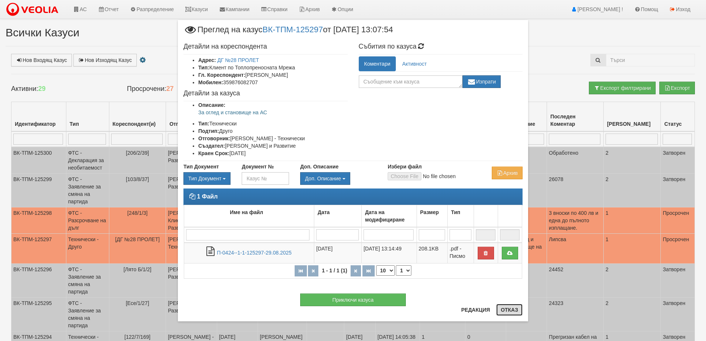
click at [512, 309] on button "Отказ" at bounding box center [509, 310] width 26 height 12
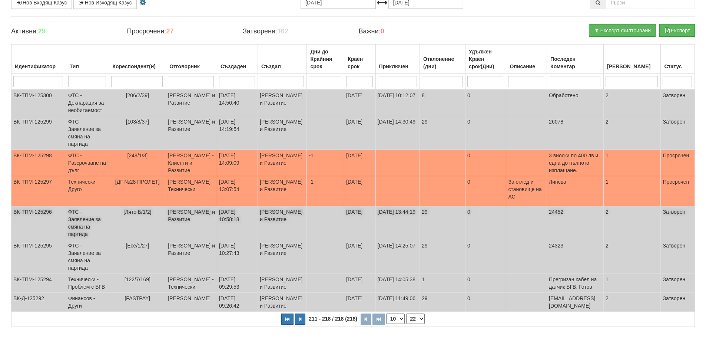
scroll to position [127, 0]
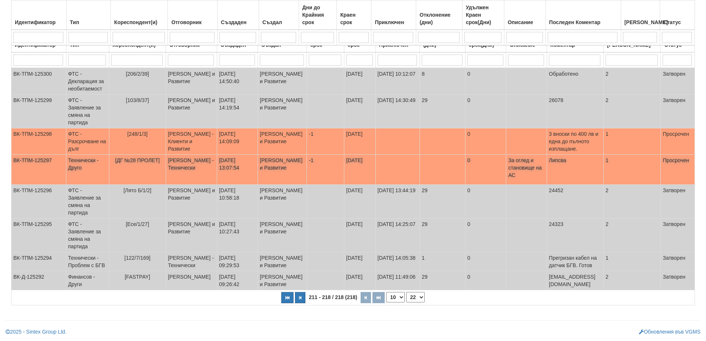
click at [152, 157] on span "[ДГ №28 ПРОЛЕТ]" at bounding box center [137, 160] width 44 height 6
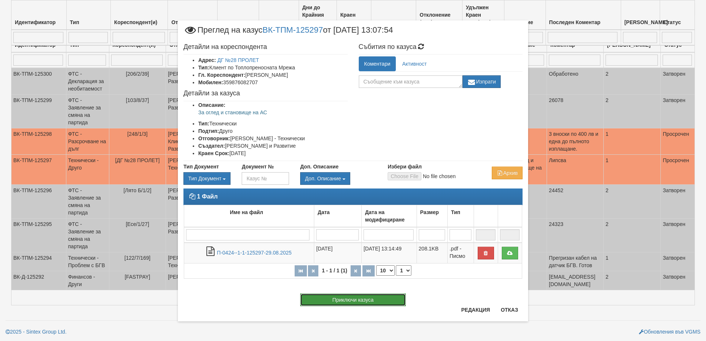
click at [346, 301] on button "Приключи казуса" at bounding box center [353, 299] width 106 height 13
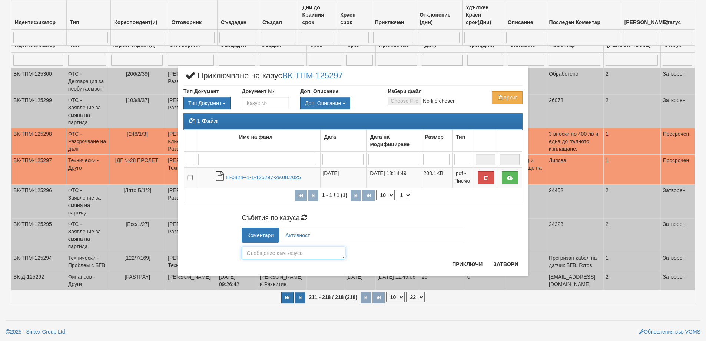
click at [282, 248] on textarea at bounding box center [294, 253] width 104 height 13
type textarea "О"
type textarea "Направен оглед"
click at [461, 260] on button "Приключи" at bounding box center [467, 264] width 39 height 12
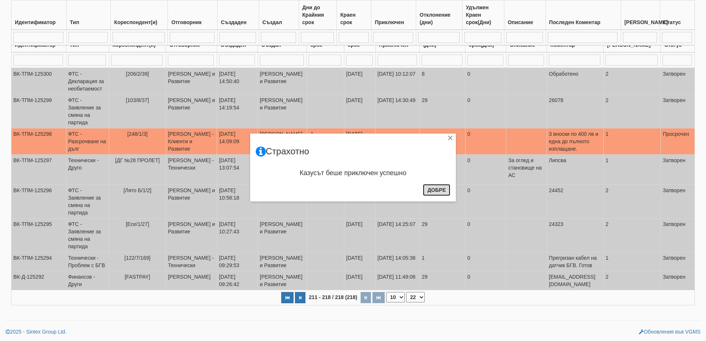
click at [441, 189] on button "Добре" at bounding box center [436, 190] width 27 height 12
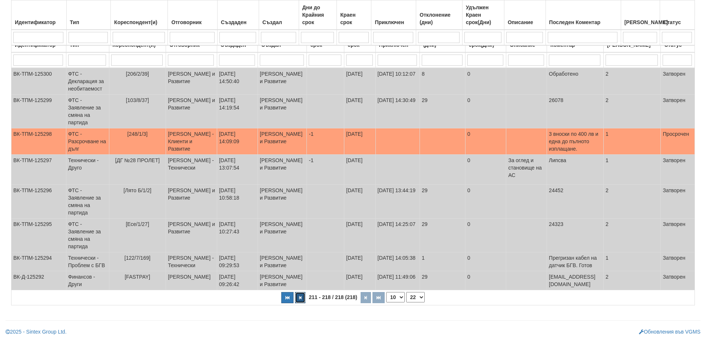
click at [305, 295] on button "button" at bounding box center [300, 297] width 10 height 11
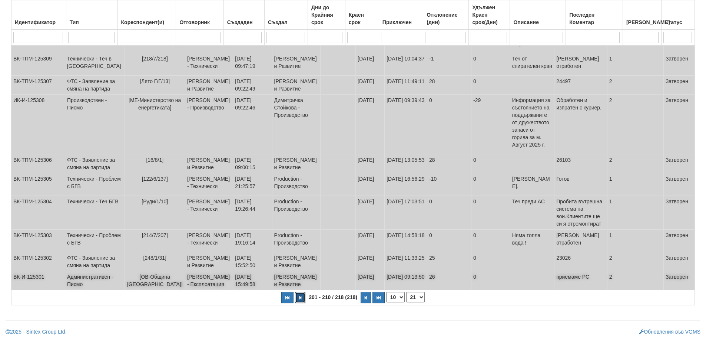
scroll to position [198, 0]
click at [305, 298] on button "button" at bounding box center [300, 297] width 10 height 11
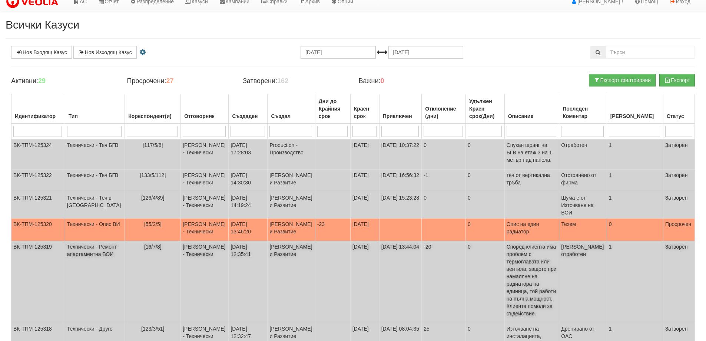
scroll to position [0, 0]
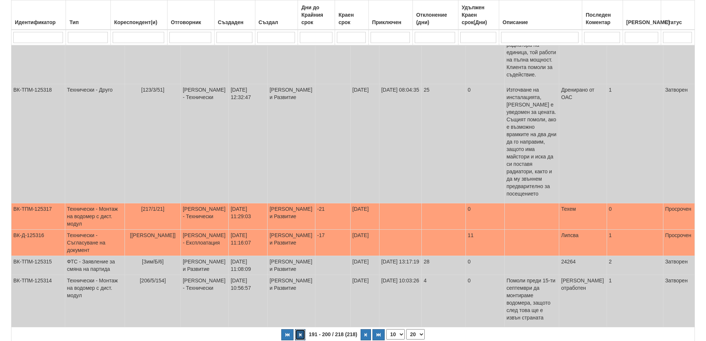
click at [303, 329] on button "button" at bounding box center [300, 334] width 10 height 11
select select "19"
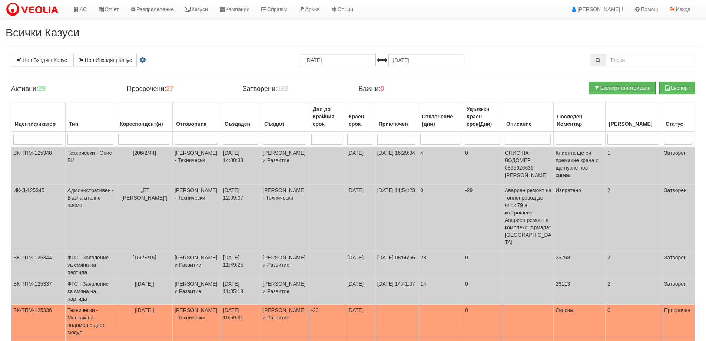
click at [104, 142] on input "search" at bounding box center [90, 138] width 46 height 11
type input "т"
type input "те"
select select "1"
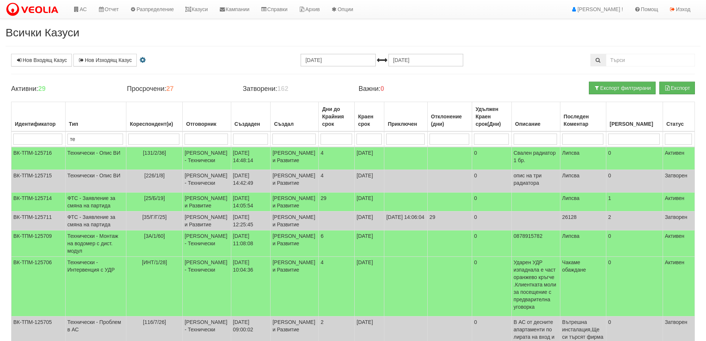
type input "те"
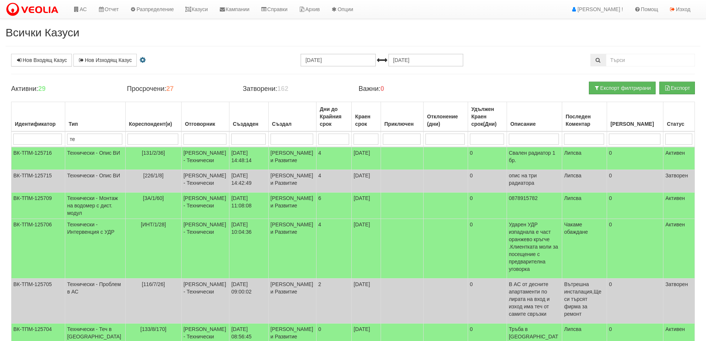
type input "тех"
click at [668, 138] on input "search" at bounding box center [678, 138] width 27 height 11
type input "п"
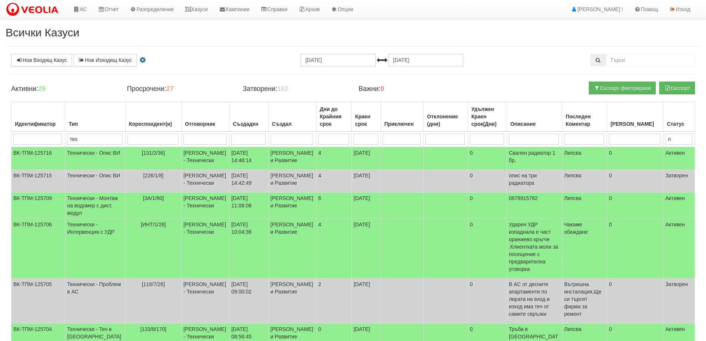
type input "п"
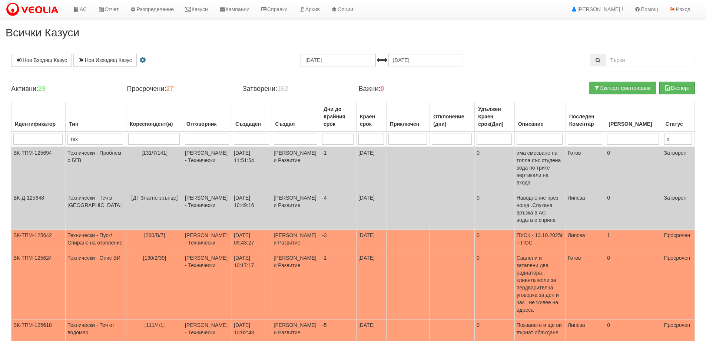
type input "пр"
type input "про"
type input "прос"
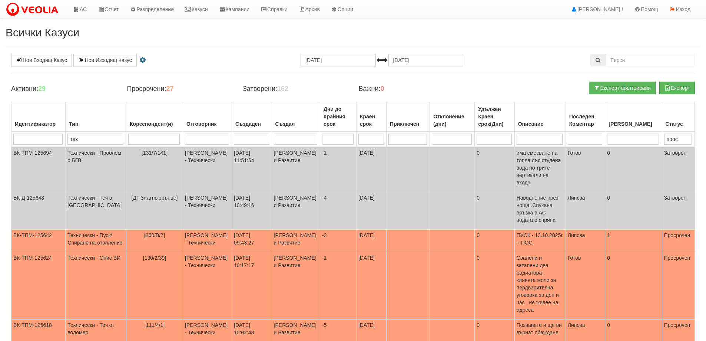
type input "прос"
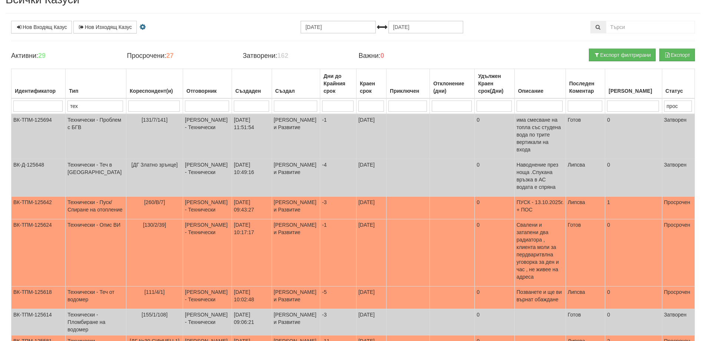
scroll to position [111, 0]
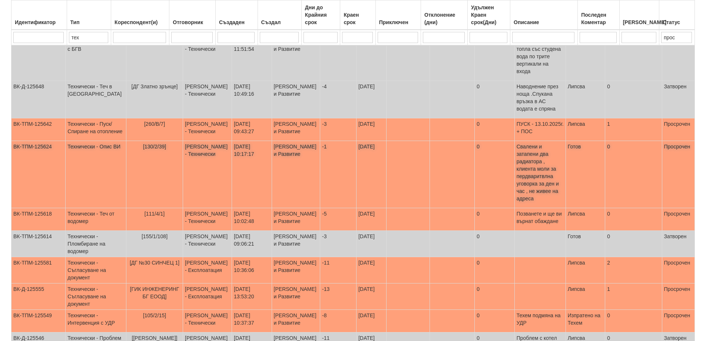
type input "прос"
click at [143, 143] on span "[130/2/39]" at bounding box center [154, 146] width 23 height 6
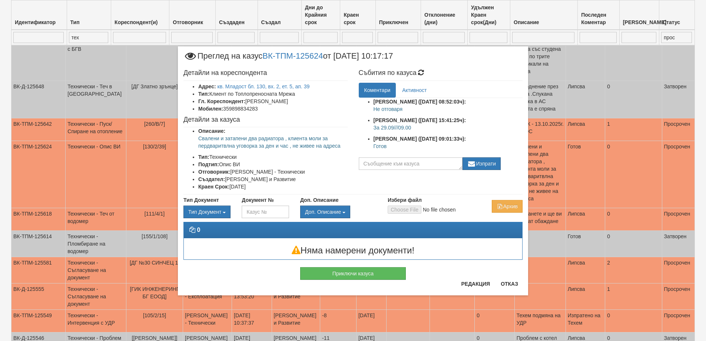
click at [377, 147] on p "Готов" at bounding box center [448, 145] width 149 height 7
copy p "Готов"
click at [383, 278] on button "Приключи казуса" at bounding box center [353, 273] width 106 height 13
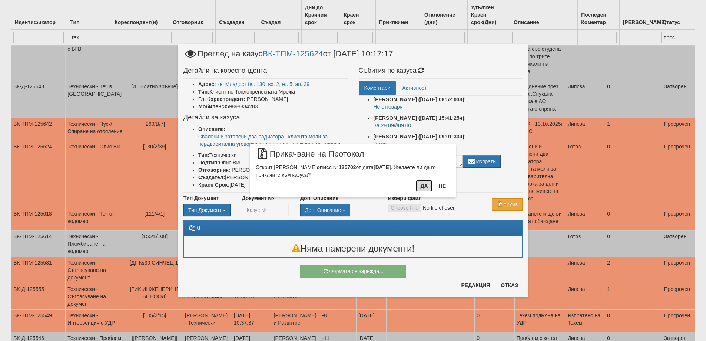
click at [426, 186] on button "Да" at bounding box center [424, 186] width 16 height 12
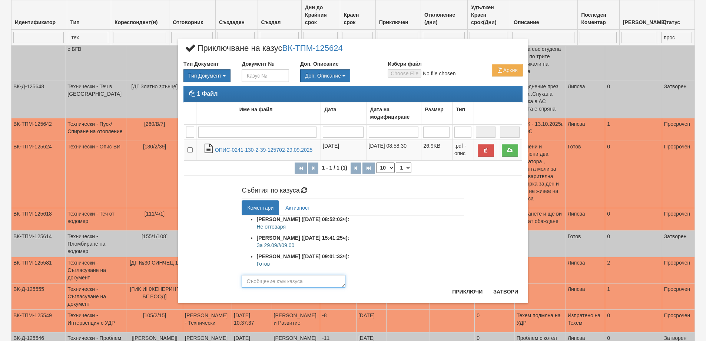
click at [281, 278] on textarea at bounding box center [294, 281] width 104 height 13
paste textarea "Готов"
type textarea "Готов"
click at [462, 290] on button "Приключи" at bounding box center [467, 291] width 39 height 12
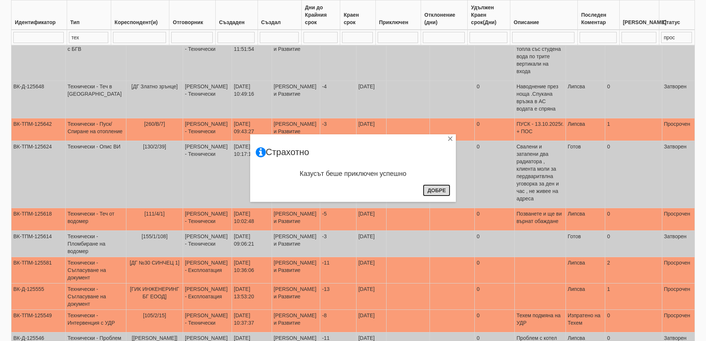
click at [432, 190] on button "Добре" at bounding box center [436, 190] width 27 height 12
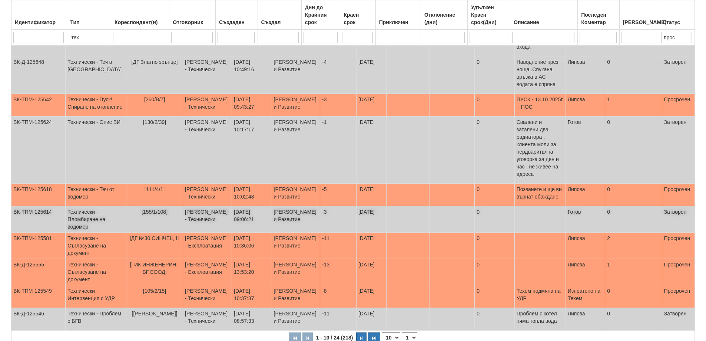
scroll to position [206, 0]
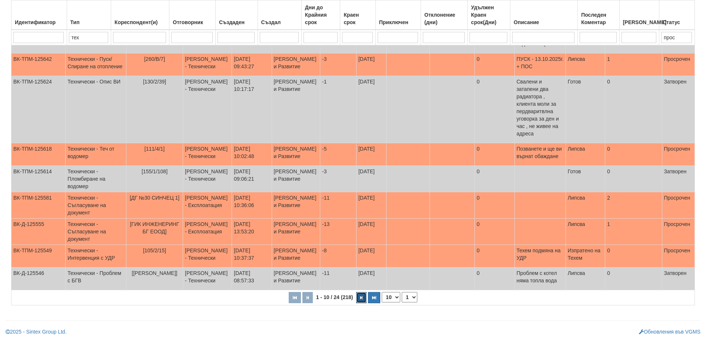
click at [364, 298] on button "button" at bounding box center [361, 297] width 10 height 11
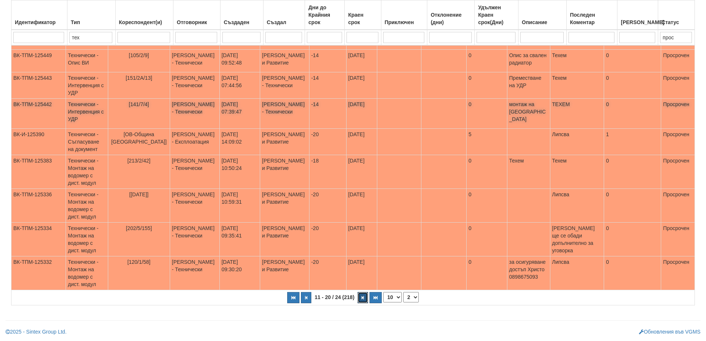
scroll to position [180, 0]
click at [360, 295] on button "button" at bounding box center [363, 297] width 10 height 11
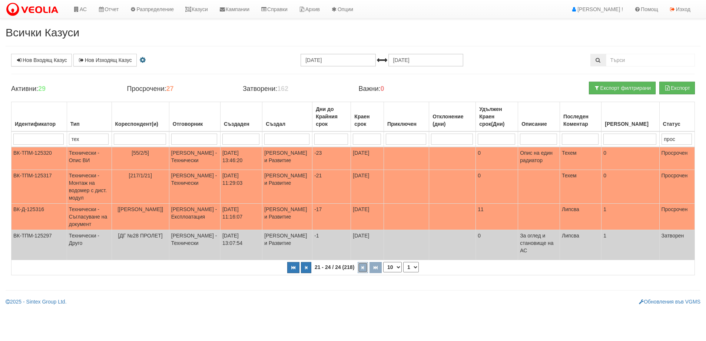
select select "3"
click at [369, 273] on button "button" at bounding box center [366, 267] width 10 height 11
click at [91, 140] on input "тех" at bounding box center [89, 138] width 41 height 11
type input "т"
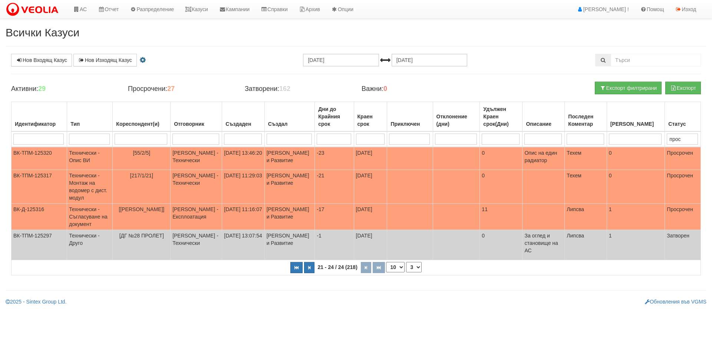
select select "1"
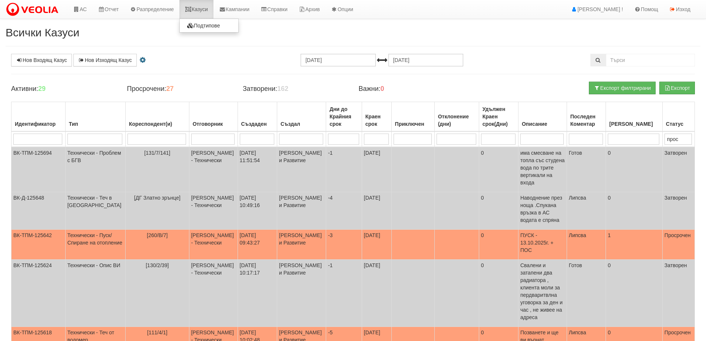
click at [212, 10] on link "Казуси" at bounding box center [196, 9] width 34 height 19
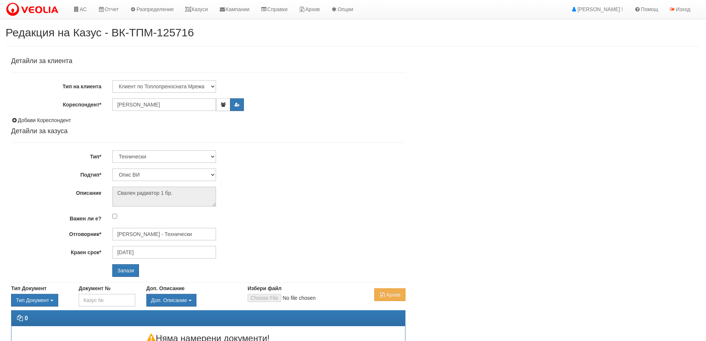
select select "Опис ВИ"
click at [175, 238] on input "Дончо Дончев - Технически" at bounding box center [164, 234] width 104 height 13
type input "P"
type input "З"
click at [168, 254] on div "Петър Добрев - Технически" at bounding box center [324, 253] width 422 height 9
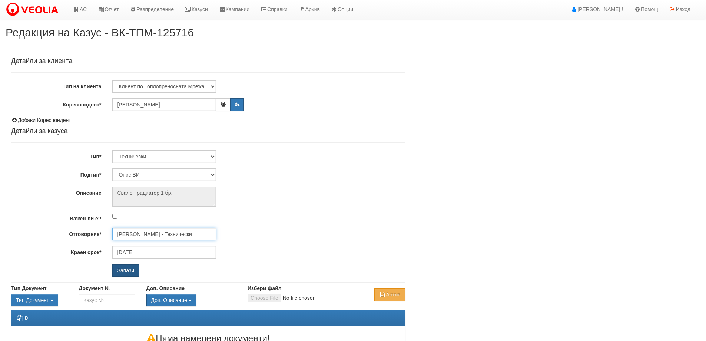
type input "Петър Добрев - Технически"
click at [126, 272] on input "Запази" at bounding box center [125, 270] width 27 height 13
select select "Монтаж на водомер с дист. модул"
click at [130, 236] on input "Дончо Дончев - Технически" at bounding box center [164, 234] width 104 height 13
click at [133, 244] on div "Диян Стоянов - Технически" at bounding box center [324, 245] width 422 height 9
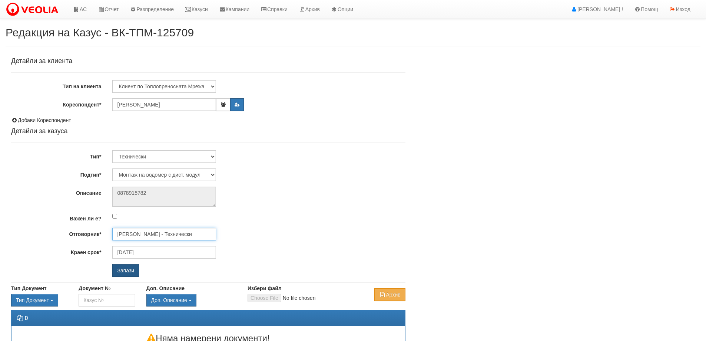
type input "Диян Стоянов - Технически"
click at [134, 274] on input "Запази" at bounding box center [125, 270] width 27 height 13
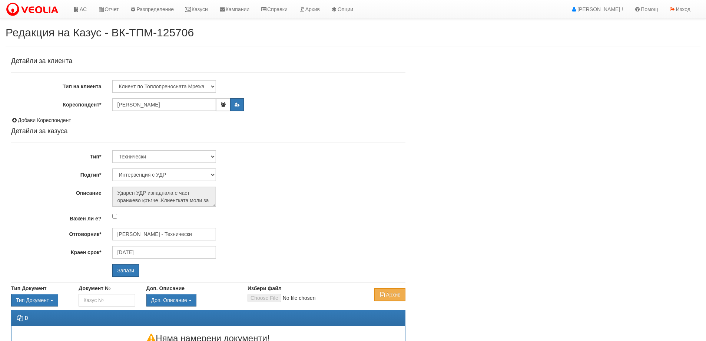
select select "Интервенция с УДР"
click at [148, 237] on input "[PERSON_NAME] - Технически" at bounding box center [164, 234] width 104 height 13
click at [148, 255] on div "[PERSON_NAME] - Технически" at bounding box center [324, 253] width 422 height 9
type input "[PERSON_NAME] - Технически"
click at [124, 272] on input "Запази" at bounding box center [125, 270] width 27 height 13
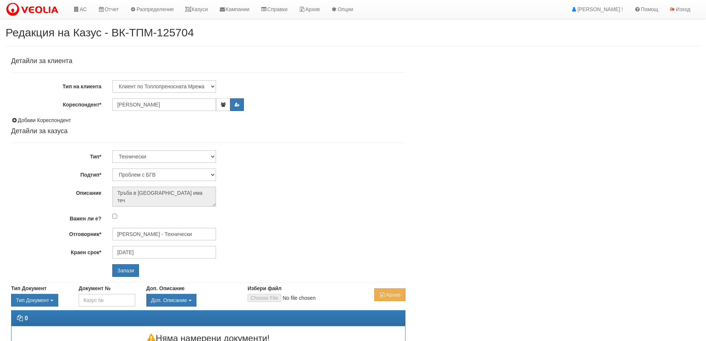
select select "Теч в [GEOGRAPHIC_DATA]"
click at [187, 232] on input "[PERSON_NAME] - Технически" at bounding box center [164, 234] width 104 height 13
click at [168, 252] on div "Петър Добрев - Технически" at bounding box center [324, 253] width 422 height 9
type input "Петър Добрев - Технически"
click at [128, 267] on input "Запази" at bounding box center [125, 270] width 27 height 13
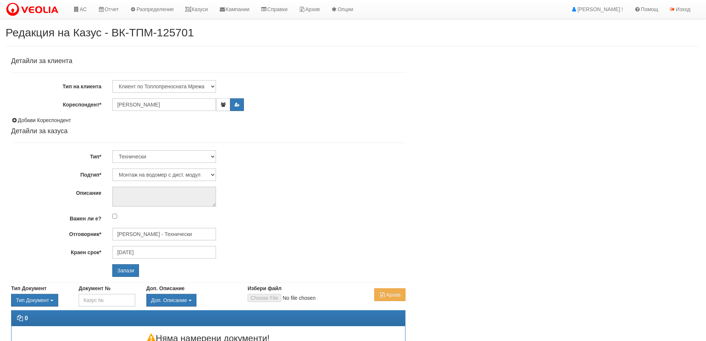
select select "Монтаж на водомер с дист. модул"
click at [194, 235] on input "[PERSON_NAME] - Технически" at bounding box center [164, 234] width 104 height 13
click at [184, 246] on div "Диян Стоянов - Технически" at bounding box center [324, 245] width 422 height 9
type input "Диян Стоянов - Технически"
click at [126, 269] on input "Запази" at bounding box center [125, 270] width 27 height 13
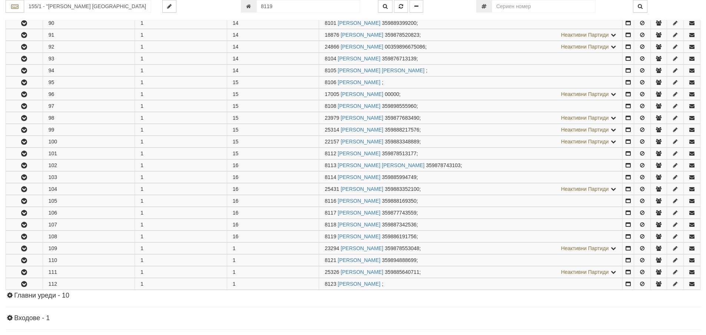
scroll to position [1339, 0]
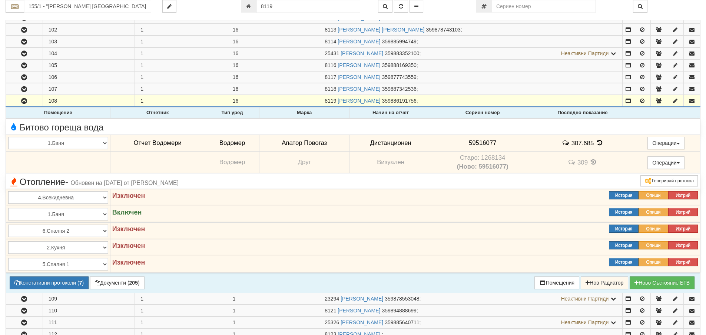
click at [582, 145] on span "307.685" at bounding box center [583, 142] width 23 height 7
click at [609, 147] on td "307.685" at bounding box center [582, 143] width 99 height 17
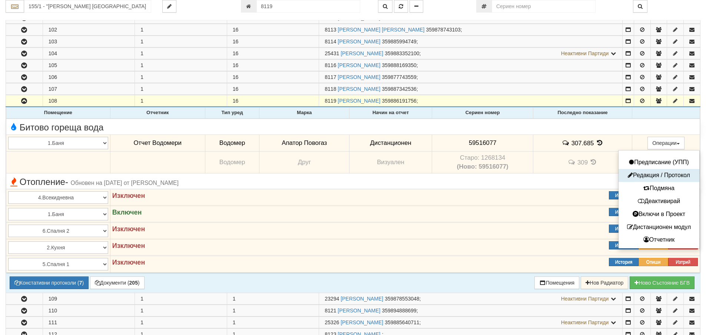
click at [657, 176] on button "Редакция / Протокол" at bounding box center [659, 175] width 77 height 9
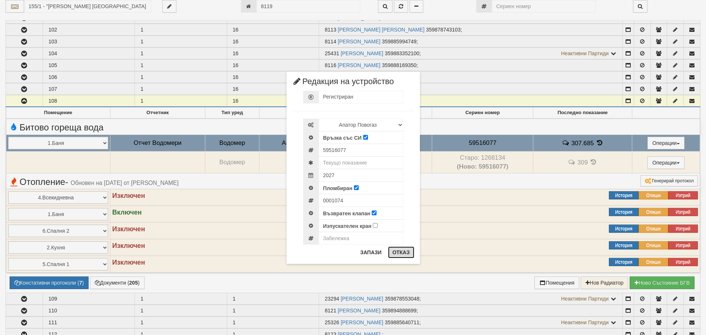
click at [404, 254] on button "Отказ" at bounding box center [401, 253] width 26 height 12
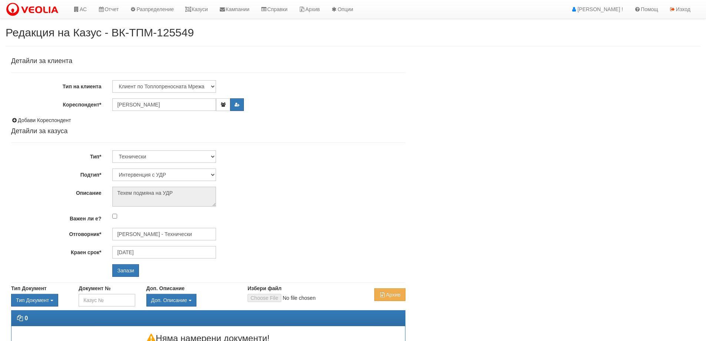
select select "Интервенция с УДР"
click at [124, 255] on input "[DATE]" at bounding box center [164, 252] width 104 height 13
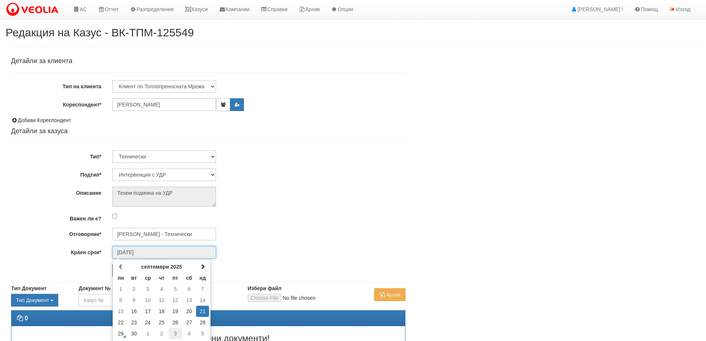
click at [178, 330] on td "3" at bounding box center [176, 333] width 14 height 11
type input "[DATE]"
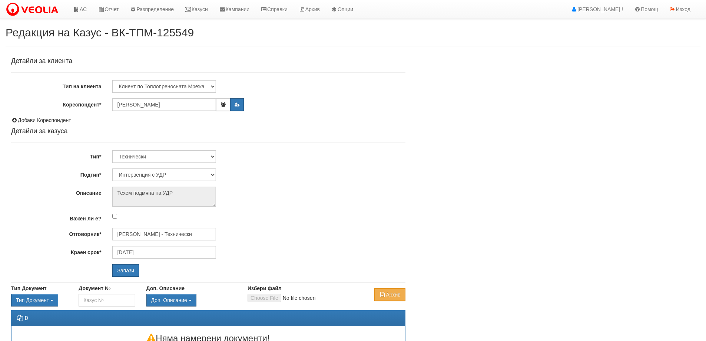
click at [170, 266] on div "Запази" at bounding box center [191, 270] width 169 height 13
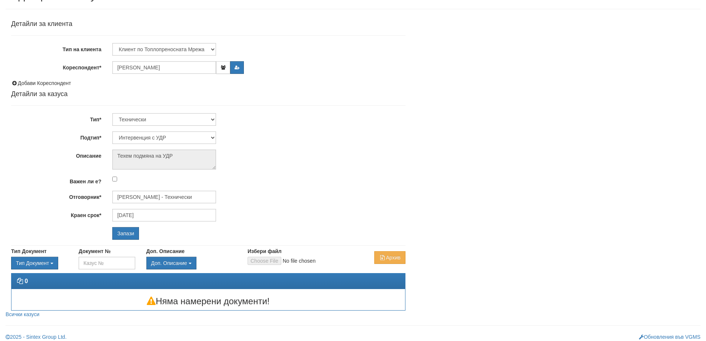
scroll to position [42, 0]
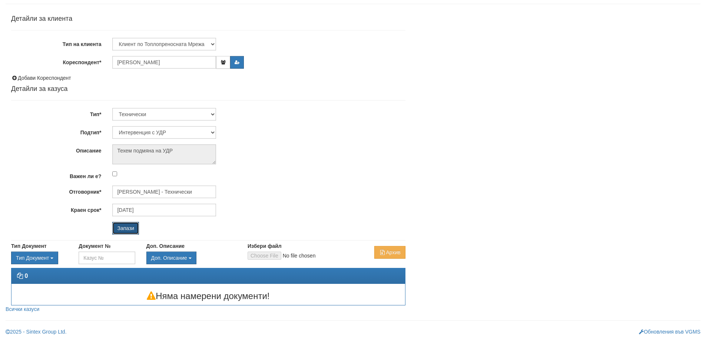
click at [130, 225] on input "Запази" at bounding box center [125, 228] width 27 height 13
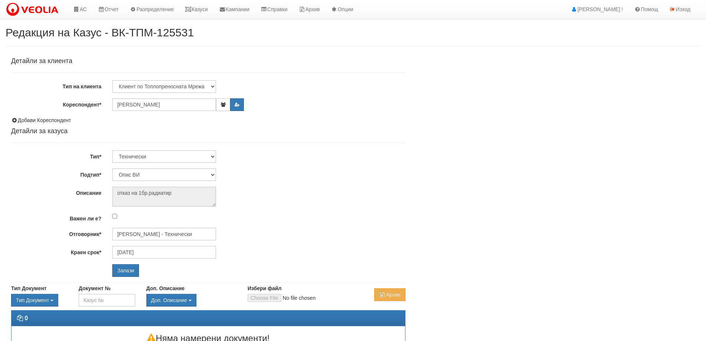
select select "Опис ВИ"
click at [132, 231] on input "Дончо Дончев - Технически" at bounding box center [164, 234] width 104 height 13
click at [148, 254] on div "Петър Добрев - Технически" at bounding box center [324, 253] width 422 height 9
type input "Петър Добрев - Технически"
click at [138, 248] on input "20/09/2025" at bounding box center [164, 252] width 104 height 13
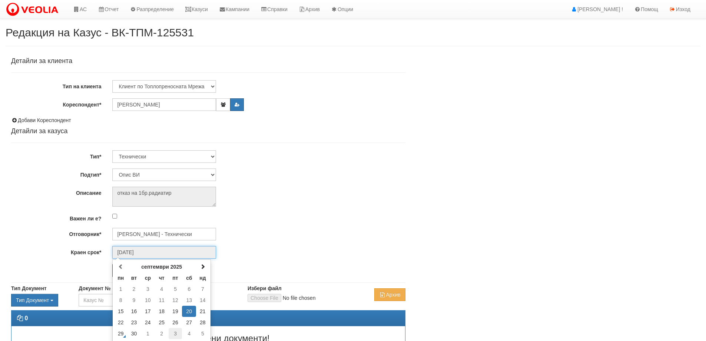
click at [173, 335] on td "3" at bounding box center [176, 333] width 14 height 11
type input "03/10/2025"
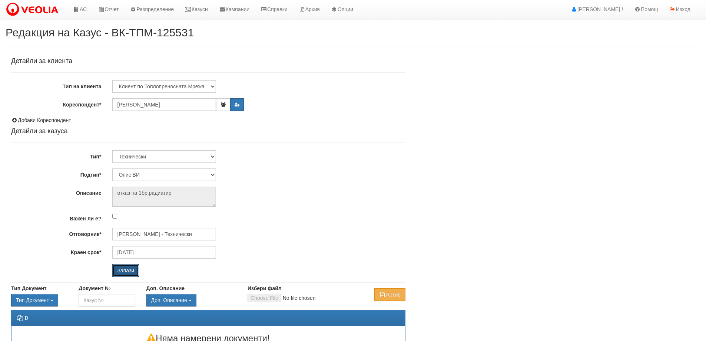
click at [124, 274] on input "Запази" at bounding box center [125, 270] width 27 height 13
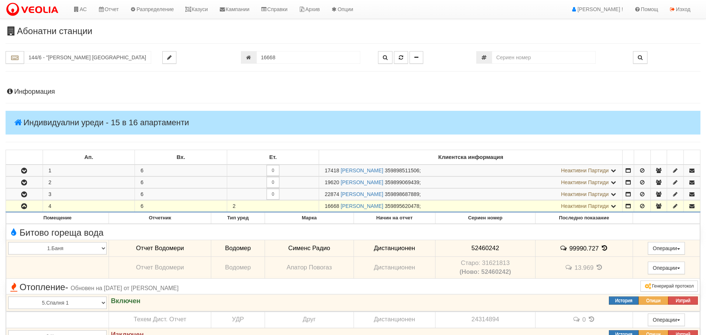
click at [32, 88] on h4 "Информация" at bounding box center [353, 91] width 695 height 7
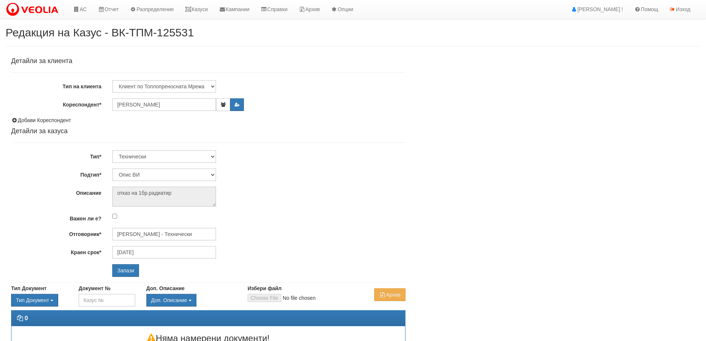
select select "Опис ВИ"
click at [126, 268] on input "Запази" at bounding box center [125, 270] width 27 height 13
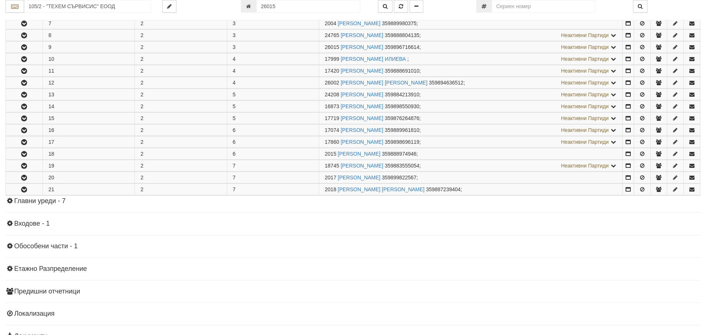
scroll to position [241, 0]
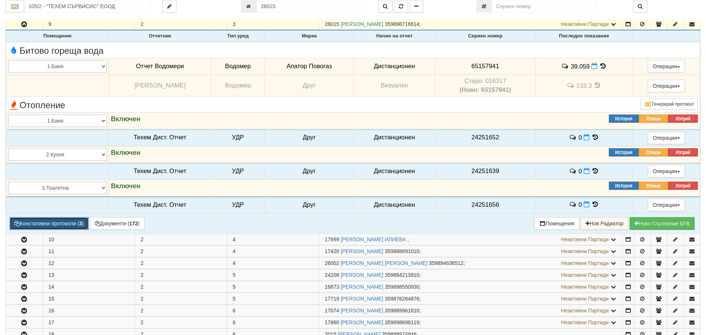
click at [54, 222] on button "Констативни протоколи ( 3 )" at bounding box center [49, 223] width 79 height 13
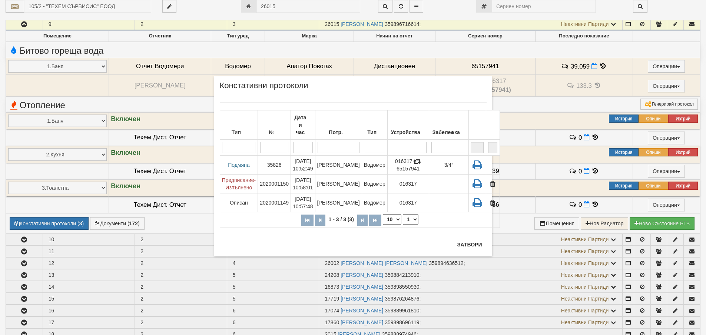
click at [465, 238] on div "× Констативни протоколи Тип № Дата и час Потр. Тип Устройства Забележка 1 - 3 /…" at bounding box center [353, 166] width 278 height 180
click at [469, 242] on button "Затвори" at bounding box center [470, 245] width 34 height 12
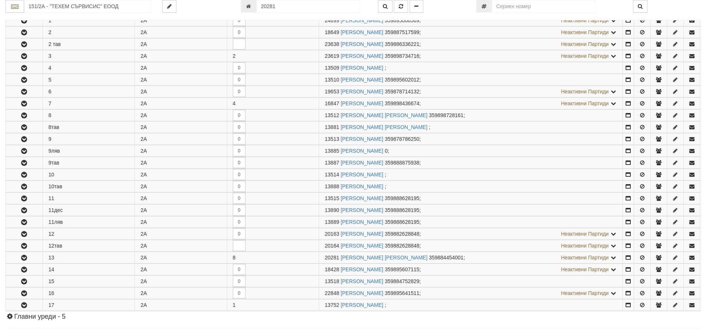
scroll to position [307, 0]
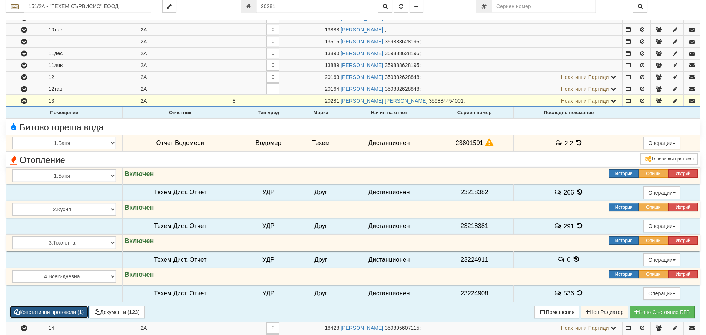
click at [67, 310] on button "Констативни протоколи ( 1 )" at bounding box center [49, 312] width 79 height 13
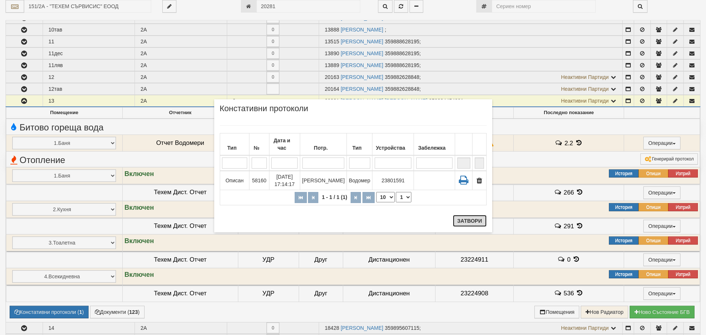
click at [470, 226] on button "Затвори" at bounding box center [470, 221] width 34 height 12
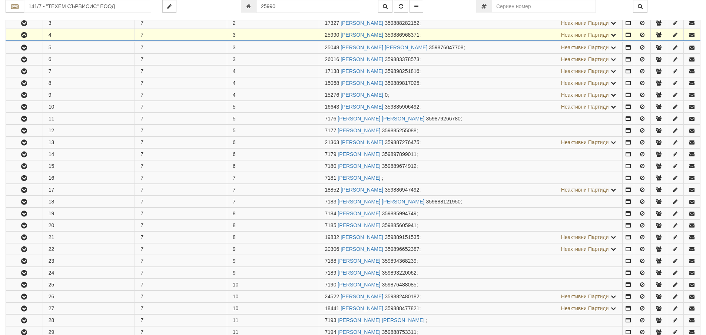
scroll to position [182, 0]
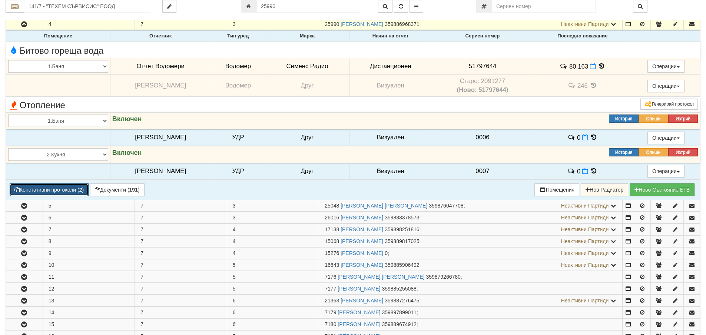
click at [49, 187] on button "Констативни протоколи ( 2 )" at bounding box center [49, 190] width 79 height 13
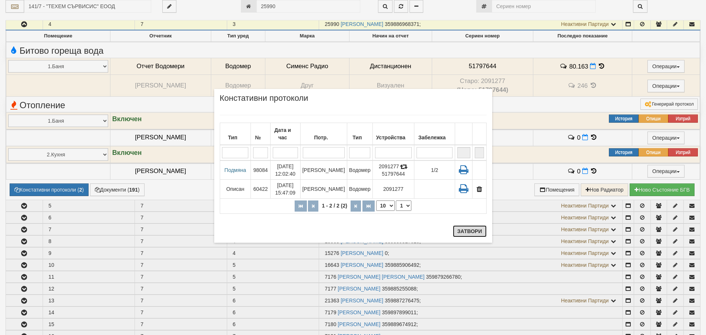
click at [476, 233] on button "Затвори" at bounding box center [470, 231] width 34 height 12
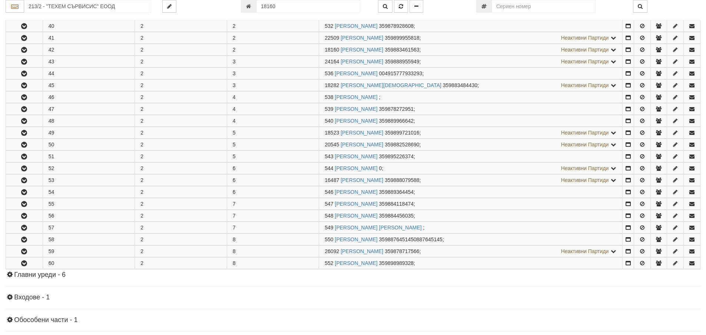
scroll to position [206, 0]
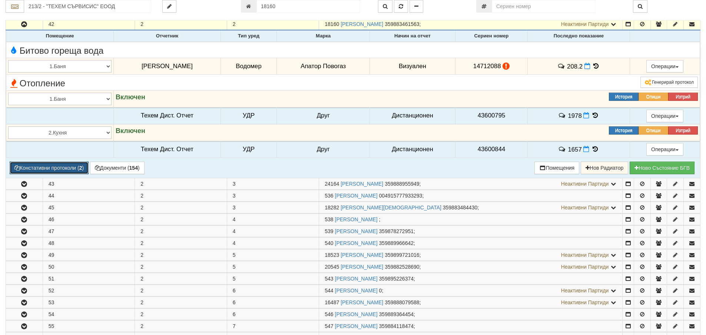
click at [69, 168] on button "Констативни протоколи ( 2 )" at bounding box center [49, 168] width 79 height 13
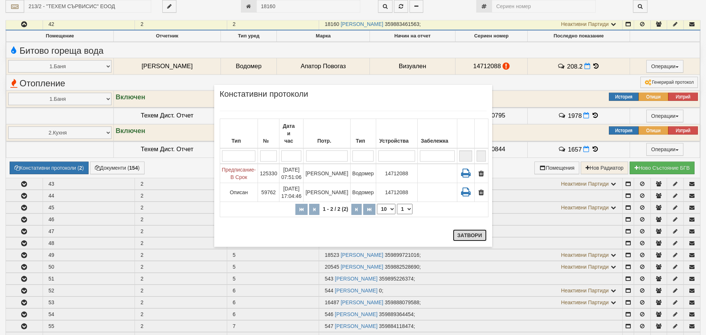
click at [473, 234] on button "Затвори" at bounding box center [470, 235] width 34 height 12
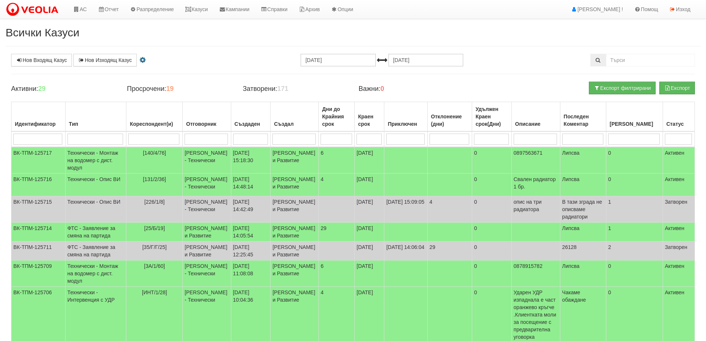
click at [170, 88] on b "19" at bounding box center [169, 88] width 7 height 7
click at [203, 88] on h4 "Просрочени: 19" at bounding box center [179, 88] width 105 height 7
click at [143, 150] on span "[140/4/76]" at bounding box center [154, 153] width 23 height 6
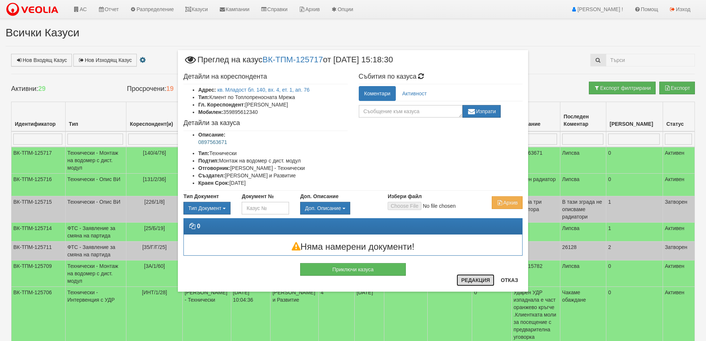
click at [468, 278] on button "Редакция" at bounding box center [476, 280] width 38 height 12
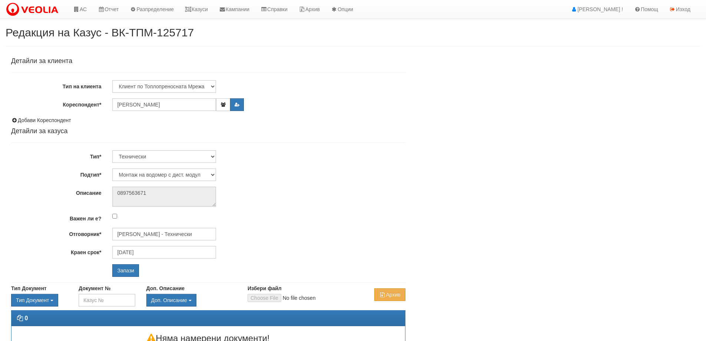
select select "Монтаж на водомер с дист. модул"
click at [172, 230] on input "[PERSON_NAME] - Технически" at bounding box center [164, 234] width 104 height 13
click at [161, 247] on div "[PERSON_NAME] - Технически" at bounding box center [324, 245] width 422 height 9
type input "[PERSON_NAME] - Технически"
click at [124, 267] on input "Запази" at bounding box center [125, 270] width 27 height 13
